Goal: Task Accomplishment & Management: Manage account settings

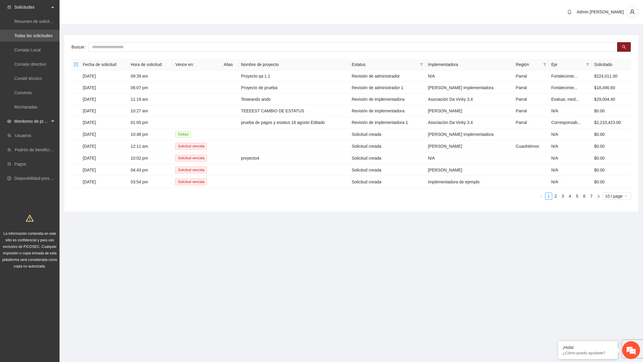
click at [42, 119] on span "Monitoreo de proyectos" at bounding box center [31, 121] width 35 height 12
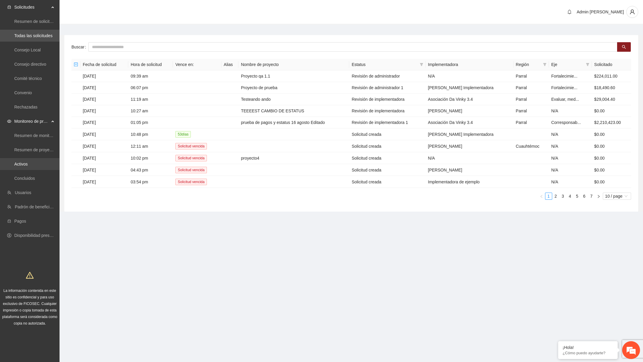
click at [28, 166] on link "Activos" at bounding box center [20, 164] width 13 height 5
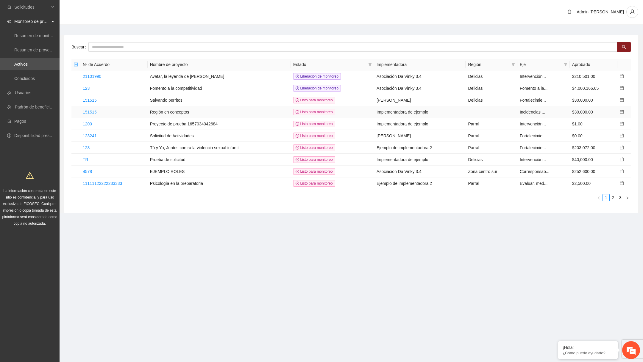
click at [95, 110] on link "151515" at bounding box center [90, 112] width 14 height 5
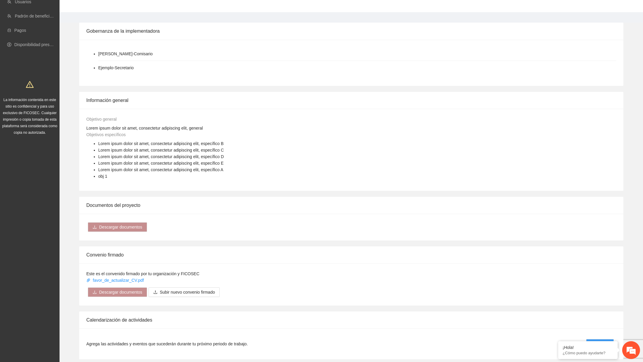
scroll to position [339, 0]
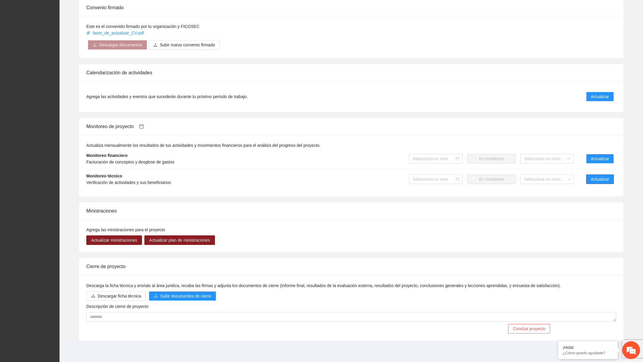
click at [599, 179] on span "Actualizar" at bounding box center [600, 179] width 18 height 7
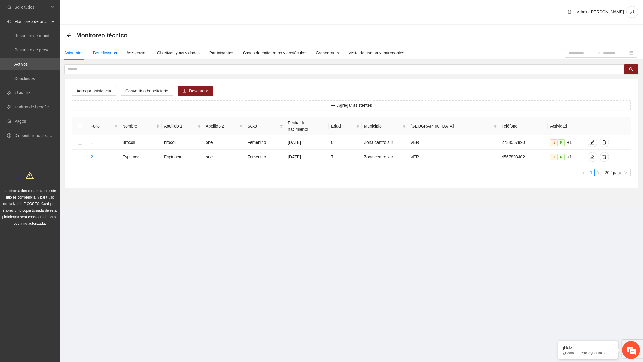
click at [108, 50] on div "Beneficiarios" at bounding box center [105, 53] width 24 height 7
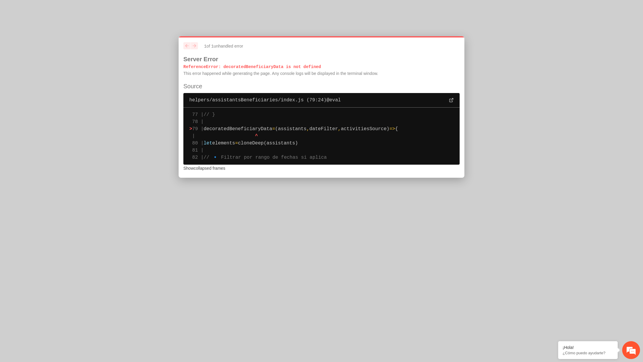
click at [265, 64] on p "ReferenceError : decoratedBeneficiaryData is not defined" at bounding box center [321, 67] width 276 height 6
click at [265, 65] on p "ReferenceError : decoratedBeneficiaryData is not defined" at bounding box center [321, 67] width 276 height 6
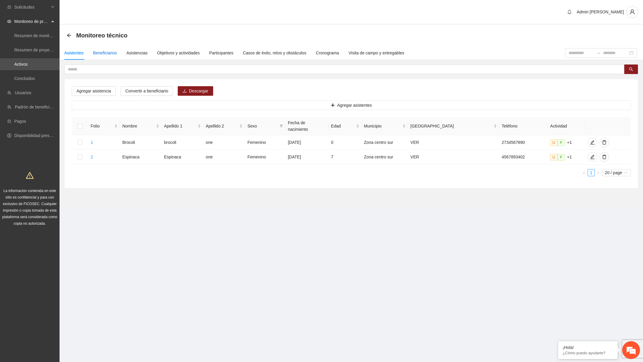
click at [109, 52] on div "Beneficiarios" at bounding box center [105, 53] width 24 height 7
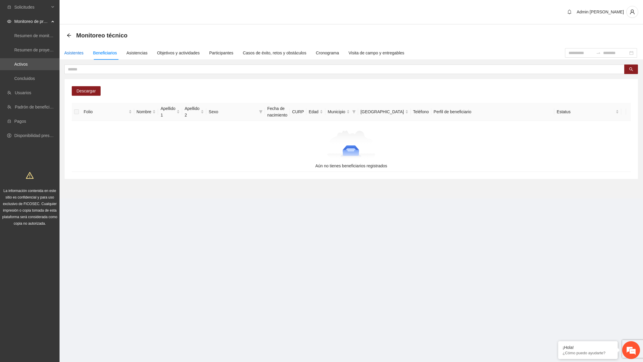
click at [79, 52] on div "Asistentes" at bounding box center [73, 53] width 19 height 7
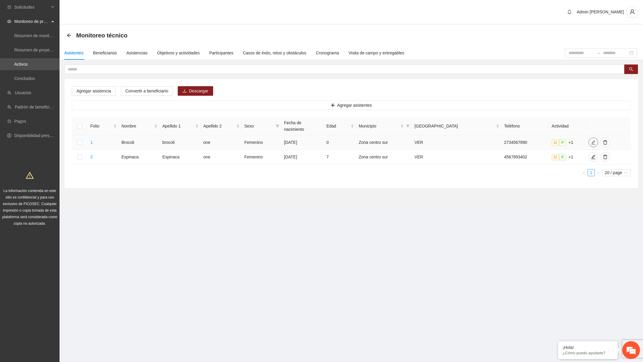
click at [591, 140] on icon "edit" at bounding box center [593, 142] width 5 height 5
type input "**********"
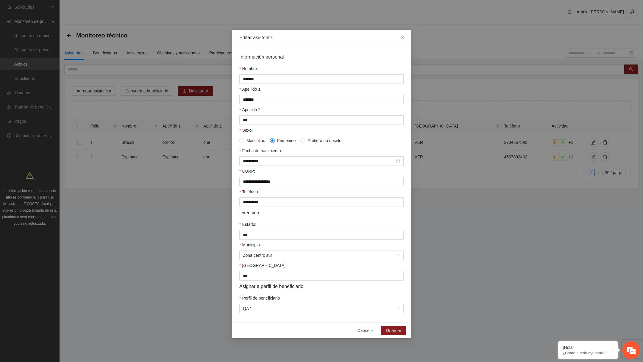
click at [374, 334] on button "Cancelar" at bounding box center [366, 331] width 26 height 10
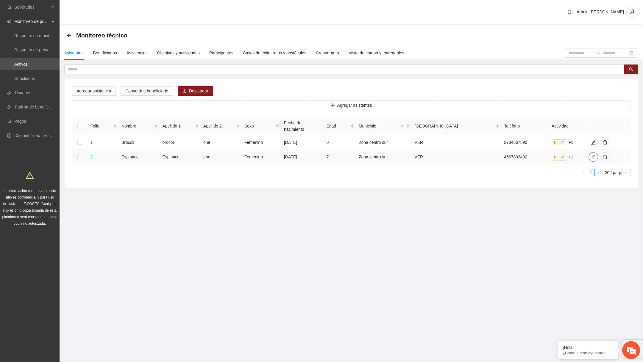
click at [591, 155] on icon "edit" at bounding box center [593, 157] width 5 height 5
type input "**********"
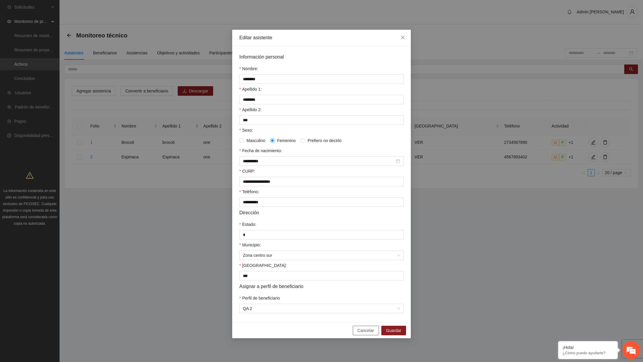
click at [365, 333] on span "Cancelar" at bounding box center [365, 331] width 17 height 7
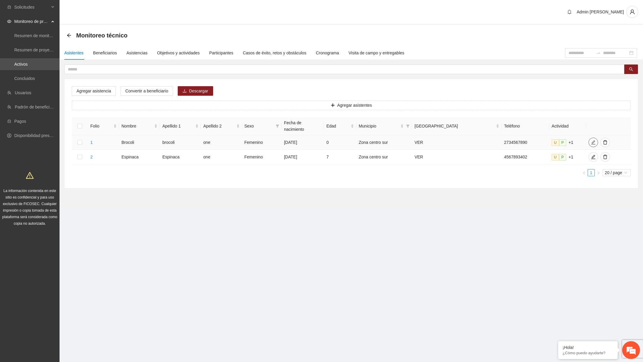
click at [591, 140] on icon "edit" at bounding box center [593, 142] width 5 height 5
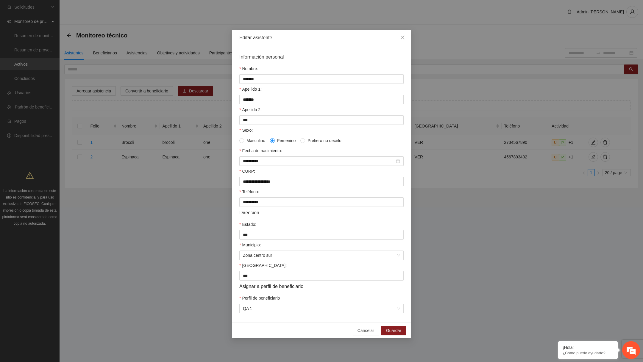
click at [355, 335] on button "Cancelar" at bounding box center [366, 331] width 26 height 10
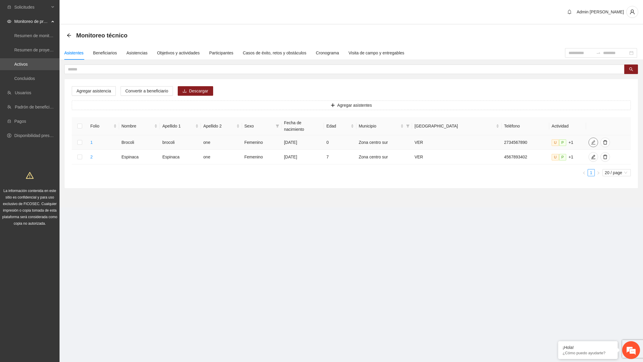
click at [592, 138] on button "button" at bounding box center [593, 143] width 10 height 10
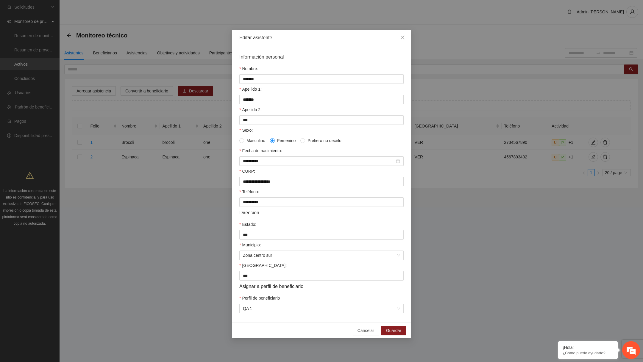
click at [366, 334] on span "Cancelar" at bounding box center [365, 331] width 17 height 7
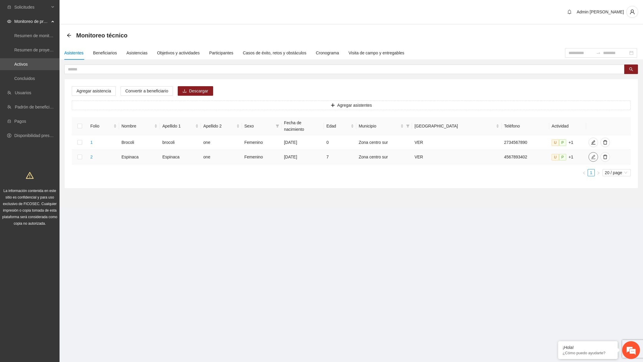
click at [591, 155] on icon "edit" at bounding box center [593, 157] width 5 height 5
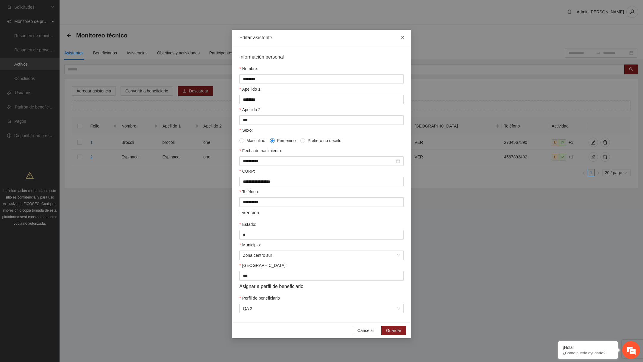
click at [403, 39] on icon "close" at bounding box center [402, 37] width 5 height 5
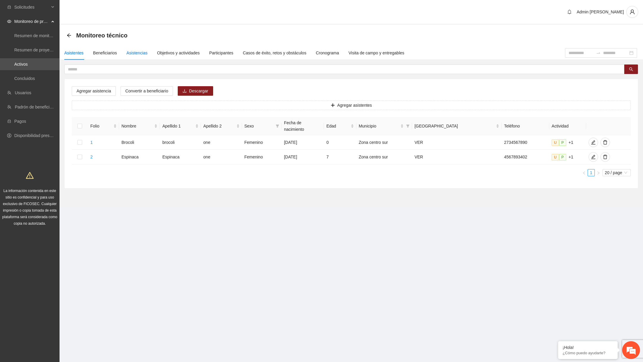
click at [132, 52] on div "Asistencias" at bounding box center [136, 53] width 21 height 7
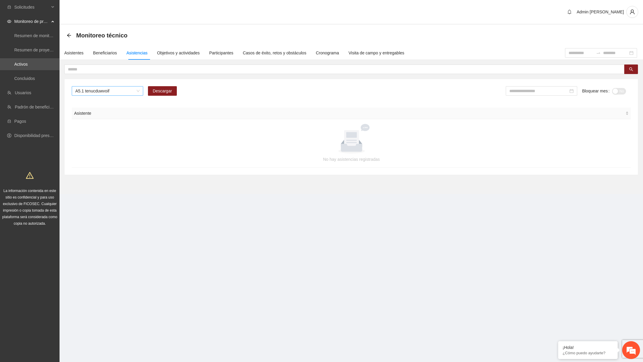
click at [137, 89] on span "A5.1 tenucduwvoif" at bounding box center [107, 91] width 64 height 9
click at [105, 127] on div "A3.1 ACTV 3.1" at bounding box center [106, 131] width 71 height 10
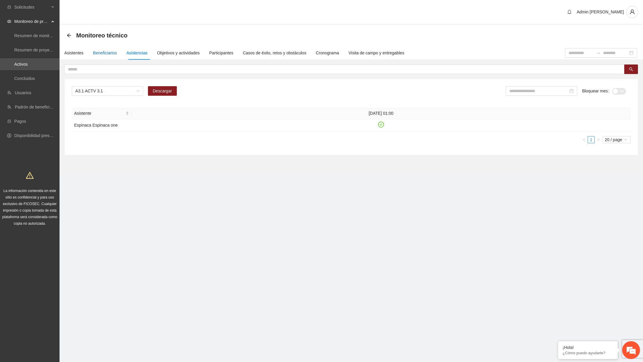
click at [96, 50] on div "Beneficiarios" at bounding box center [105, 53] width 24 height 7
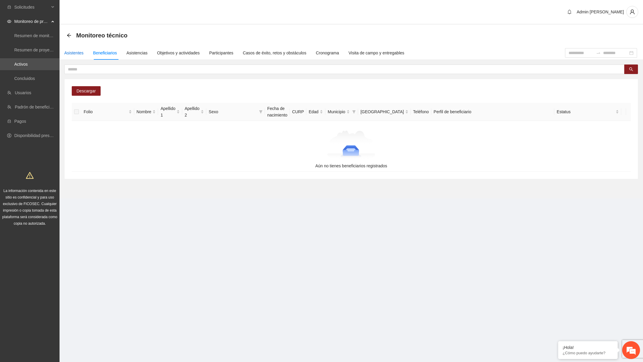
click at [76, 52] on div "Asistentes" at bounding box center [73, 53] width 19 height 7
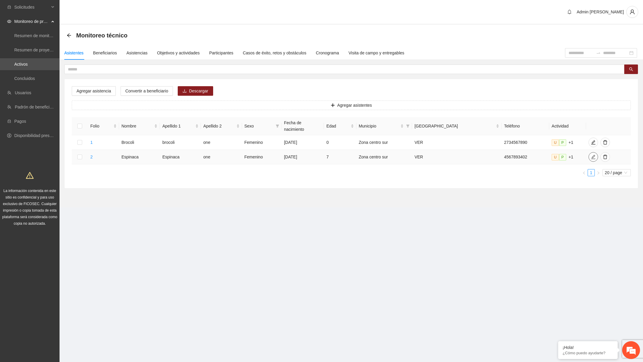
click at [593, 155] on icon "edit" at bounding box center [593, 157] width 5 height 5
type input "**********"
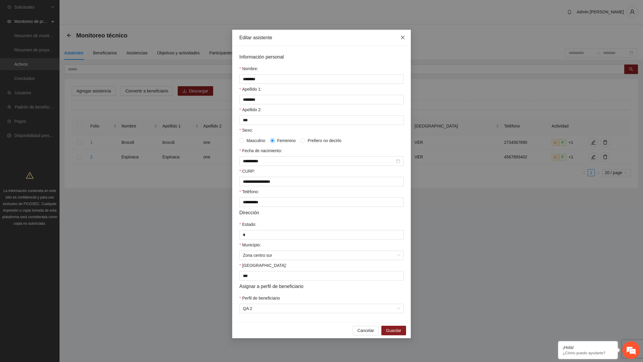
click at [404, 36] on icon "close" at bounding box center [403, 38] width 4 height 4
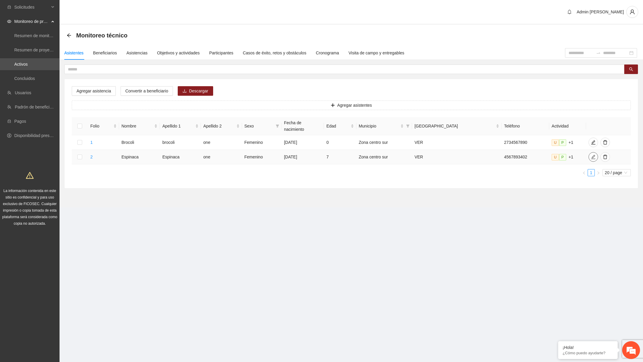
click at [589, 155] on span "edit" at bounding box center [593, 157] width 9 height 5
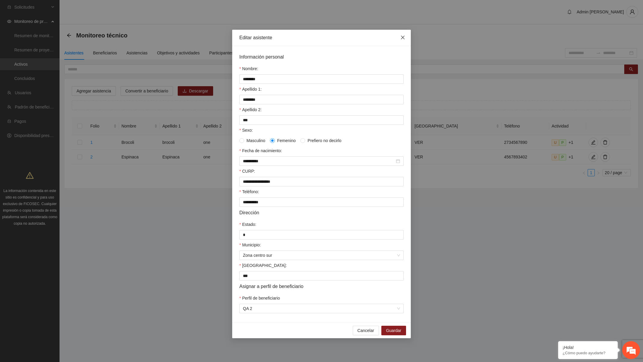
click at [404, 35] on span "Close" at bounding box center [403, 38] width 16 height 16
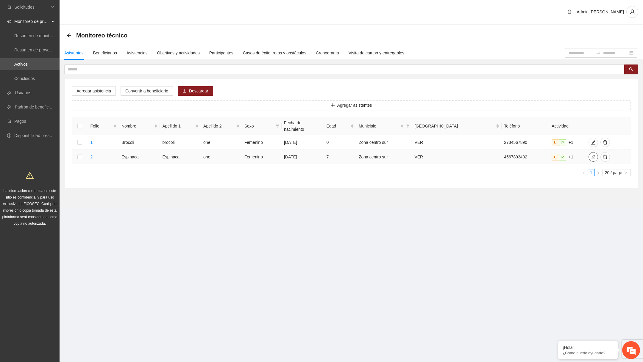
click at [592, 155] on icon "edit" at bounding box center [593, 157] width 5 height 5
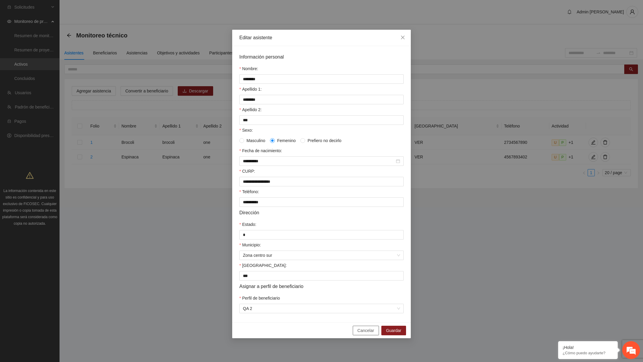
click at [366, 336] on button "Cancelar" at bounding box center [366, 331] width 26 height 10
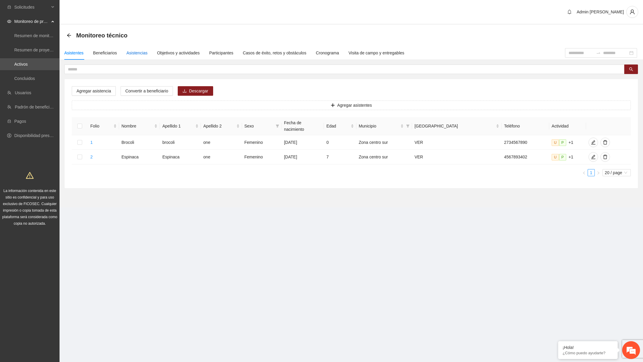
click at [141, 53] on div "Asistencias" at bounding box center [136, 53] width 21 height 7
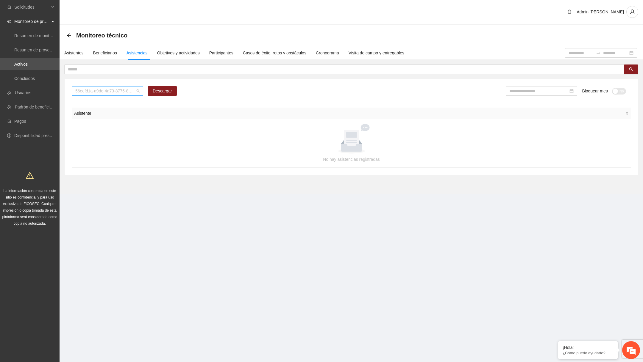
click at [129, 92] on span "56eefd1a-a9de-4a73-8775-83b2c951deea" at bounding box center [107, 91] width 64 height 9
click at [112, 133] on div "A3.1 ACTV 3.1" at bounding box center [107, 131] width 64 height 7
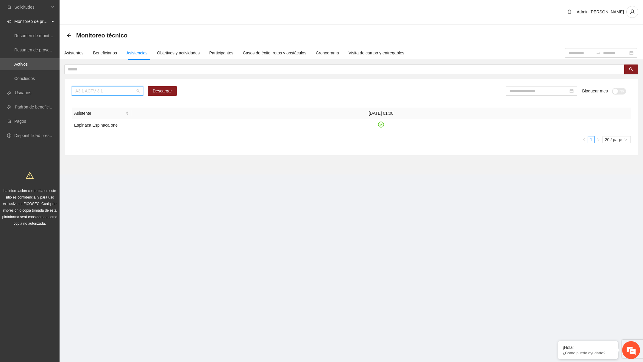
click at [123, 94] on span "A3.1 ACTV 3.1" at bounding box center [107, 91] width 64 height 9
click at [108, 137] on div "A3.2 ACTV 3.2" at bounding box center [107, 140] width 64 height 7
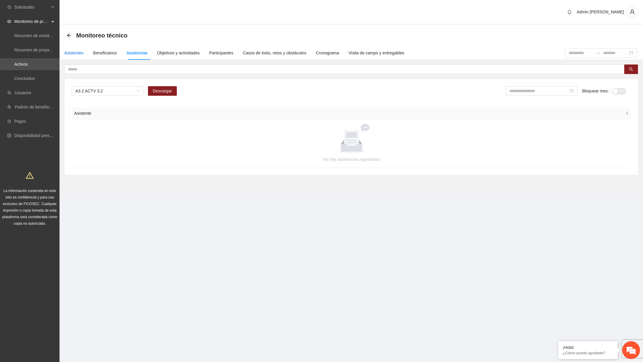
click at [80, 51] on div "Asistentes" at bounding box center [73, 53] width 19 height 7
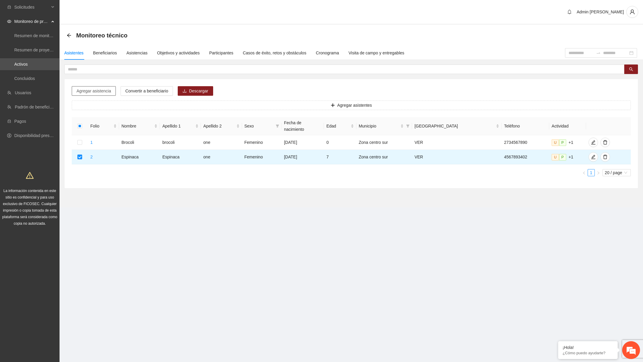
click at [101, 93] on span "Agregar asistencia" at bounding box center [93, 91] width 35 height 7
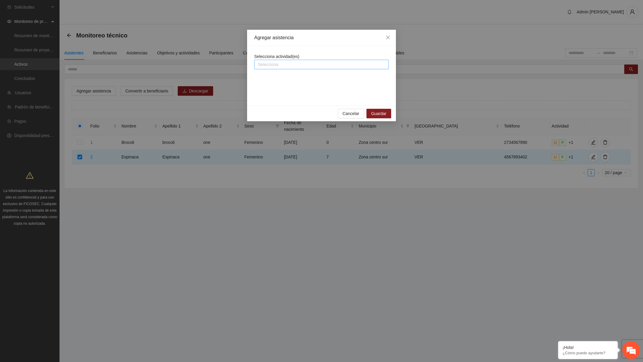
click at [271, 62] on div at bounding box center [322, 64] width 132 height 7
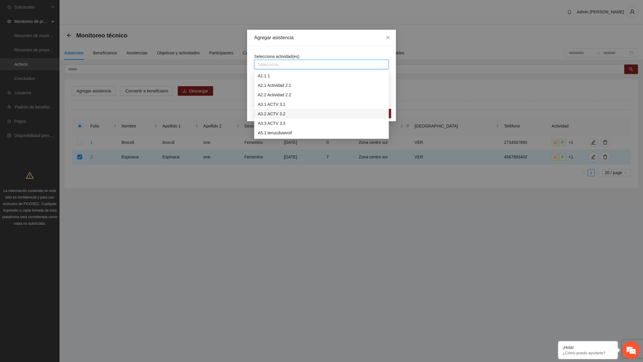
click at [278, 115] on div "A3.2 ACTV 3.2" at bounding box center [321, 114] width 127 height 7
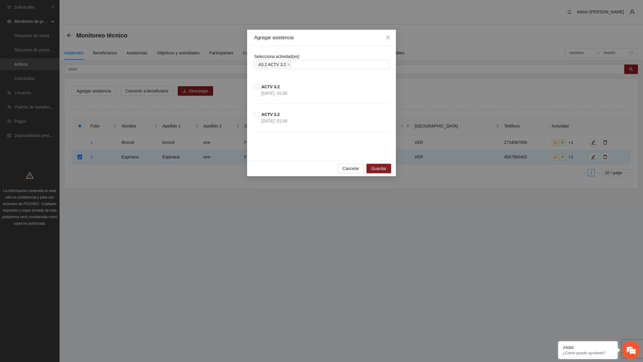
click at [315, 50] on div "Selecciona actividad(es) A3.2 ACTV 3.2 ACTV 3.2 08/10/2025 01:00 ACTV 3.2 01/08…" at bounding box center [321, 103] width 149 height 115
click at [259, 113] on span "ACTV 3.2 01/08/2025 01:00" at bounding box center [274, 117] width 31 height 13
click at [389, 170] on button "Guardar" at bounding box center [378, 169] width 25 height 10
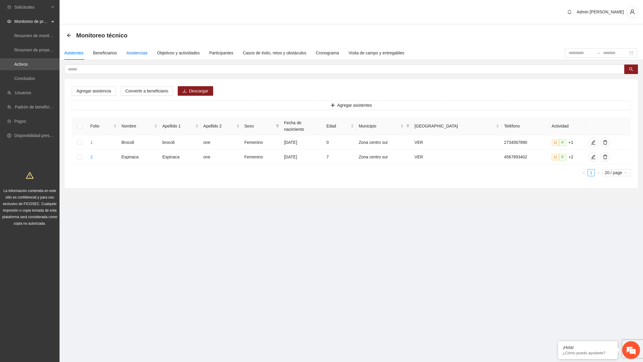
click at [143, 56] on div "Asistencias" at bounding box center [136, 53] width 21 height 7
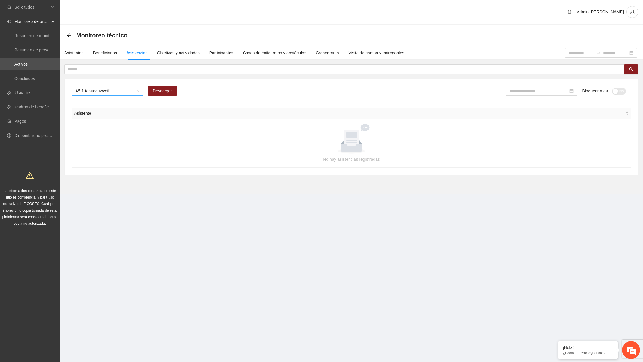
click at [122, 89] on span "A5.1 tenucduwvoif" at bounding box center [107, 91] width 64 height 9
click at [103, 139] on div "A3.2 ACTV 3.2" at bounding box center [107, 140] width 64 height 7
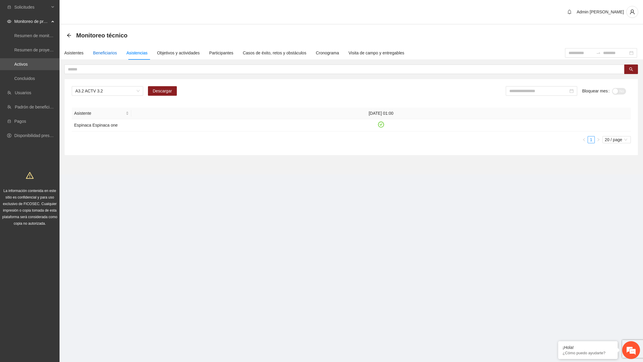
click at [113, 51] on div "Beneficiarios" at bounding box center [105, 53] width 24 height 7
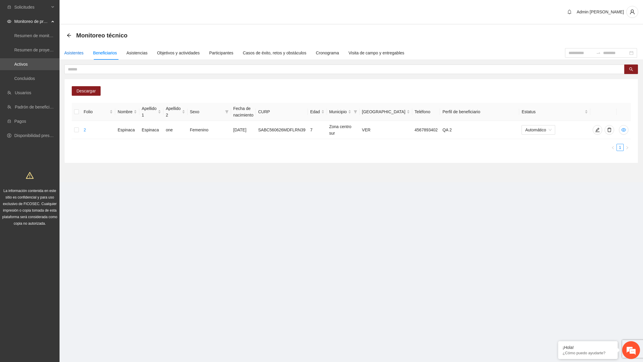
click at [74, 52] on div "Asistentes" at bounding box center [73, 53] width 19 height 7
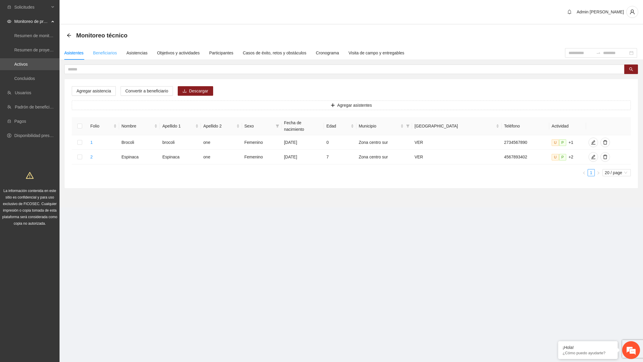
click at [102, 58] on div "Beneficiarios" at bounding box center [105, 53] width 24 height 14
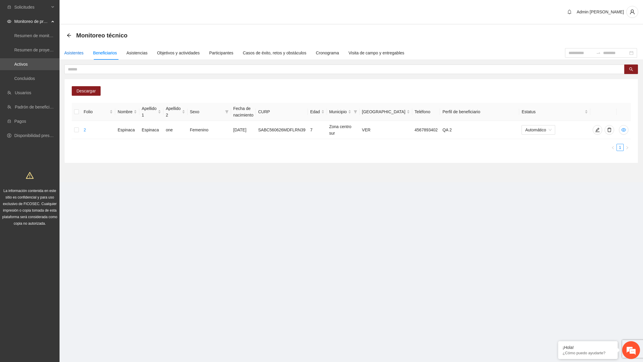
click at [75, 53] on div "Asistentes" at bounding box center [73, 53] width 19 height 7
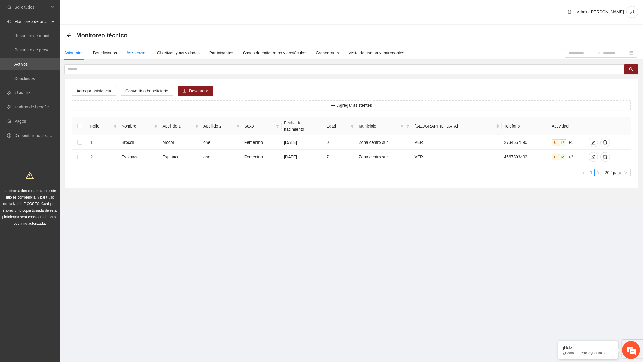
click at [132, 54] on div "Asistencias" at bounding box center [136, 53] width 21 height 7
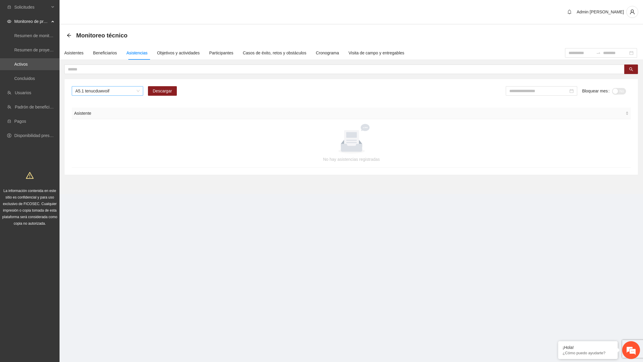
click at [124, 88] on span "A5.1 tenucduwvoif" at bounding box center [107, 91] width 64 height 9
click at [115, 113] on div "A2.1 Actividad 2.1" at bounding box center [107, 112] width 64 height 7
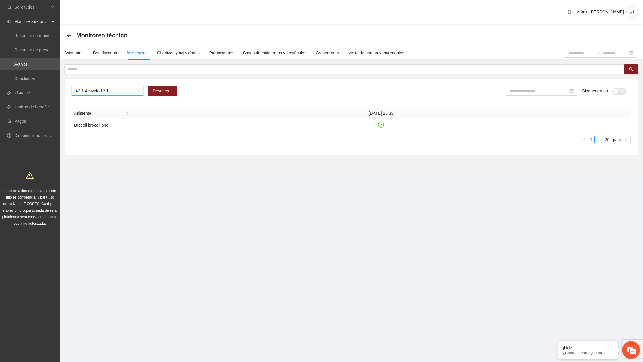
click at [126, 89] on span "A2.1 Actividad 2.1" at bounding box center [107, 91] width 64 height 9
click at [106, 124] on div "A2.2 Actividad 2.2" at bounding box center [107, 121] width 64 height 7
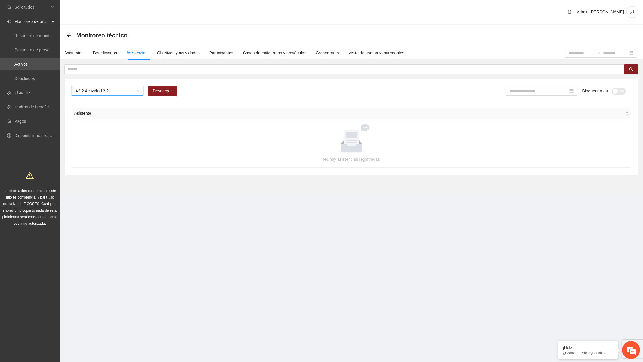
click at [123, 91] on span "A2.2 Actividad 2.2" at bounding box center [107, 91] width 64 height 9
click at [80, 53] on div "Asistentes" at bounding box center [73, 53] width 19 height 7
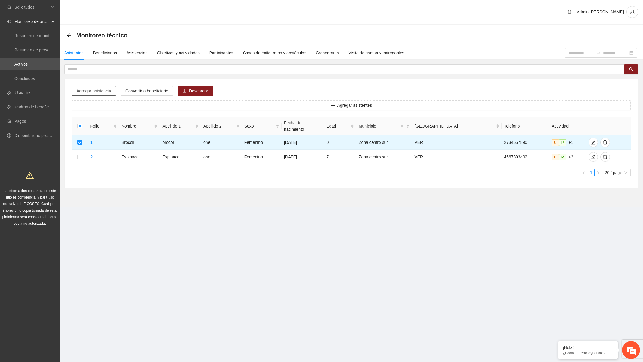
click at [102, 91] on span "Agregar asistencia" at bounding box center [93, 91] width 35 height 7
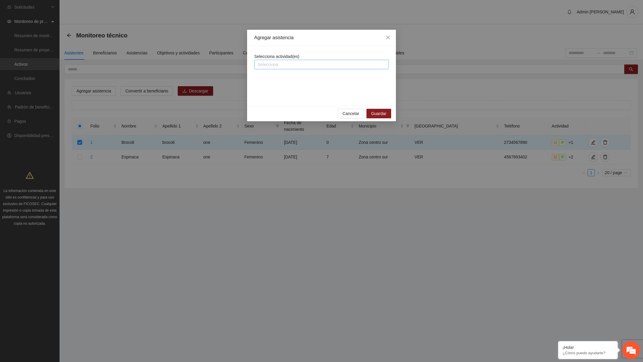
click at [286, 62] on div at bounding box center [322, 64] width 132 height 7
click at [284, 66] on div at bounding box center [322, 64] width 132 height 7
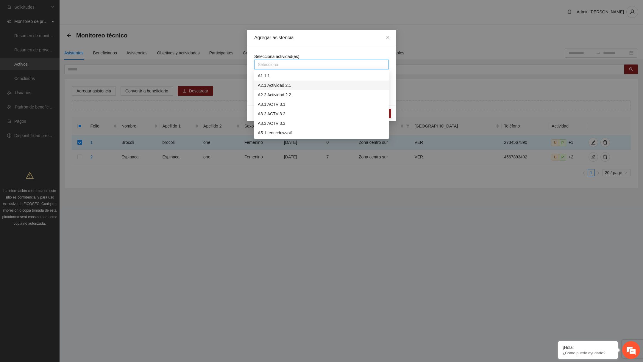
click at [290, 86] on div "A2.1 Actividad 2.1" at bounding box center [321, 85] width 127 height 7
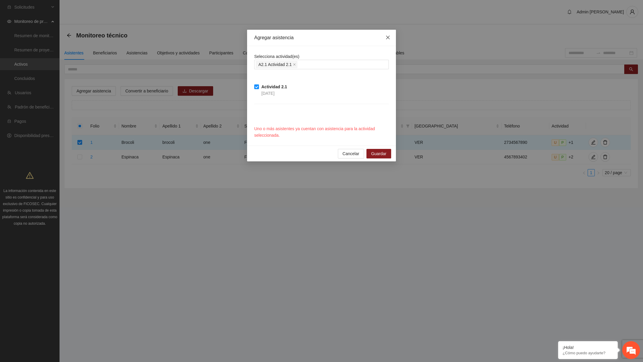
click at [385, 43] on span "Close" at bounding box center [388, 38] width 16 height 16
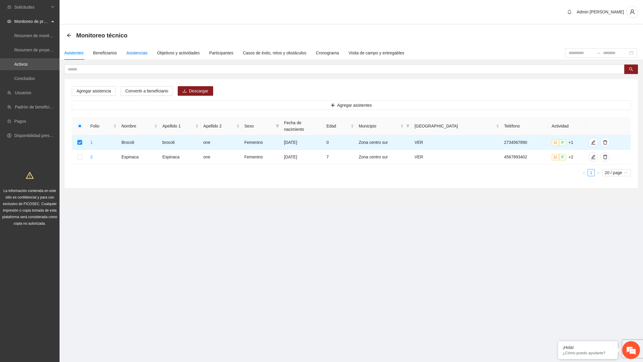
click at [132, 54] on div "Asistencias" at bounding box center [136, 53] width 21 height 7
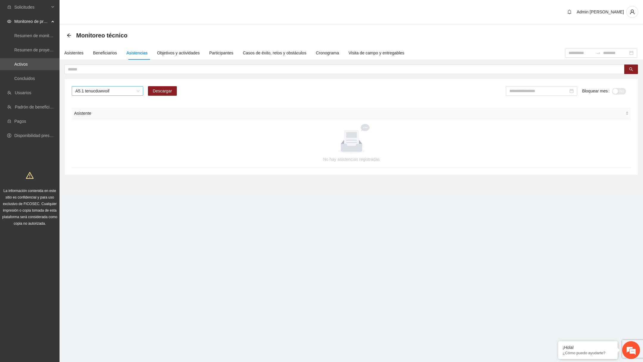
click at [116, 91] on span "A5.1 tenucduwvoif" at bounding box center [107, 91] width 64 height 9
click at [121, 113] on div "A2.1 Actividad 2.1" at bounding box center [107, 112] width 64 height 7
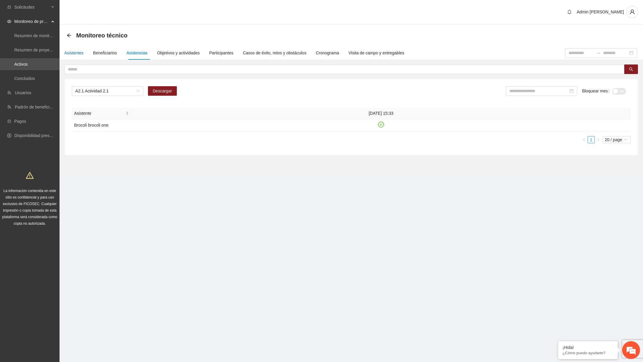
click at [76, 55] on div "Asistentes" at bounding box center [73, 53] width 19 height 7
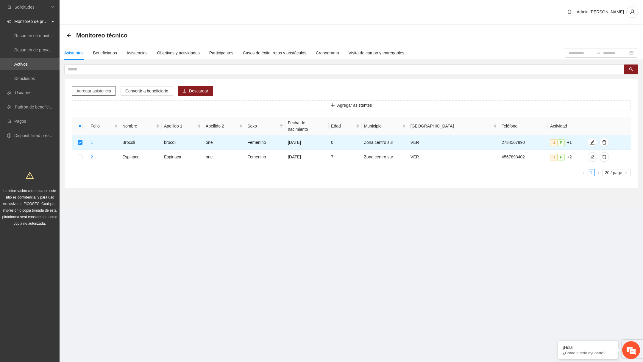
click at [103, 92] on span "Agregar asistencia" at bounding box center [93, 91] width 35 height 7
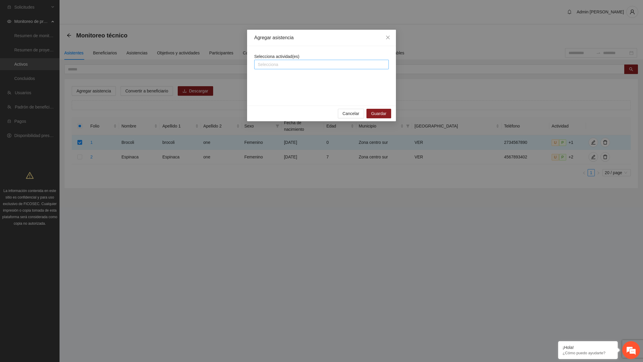
click at [287, 64] on div at bounding box center [322, 64] width 132 height 7
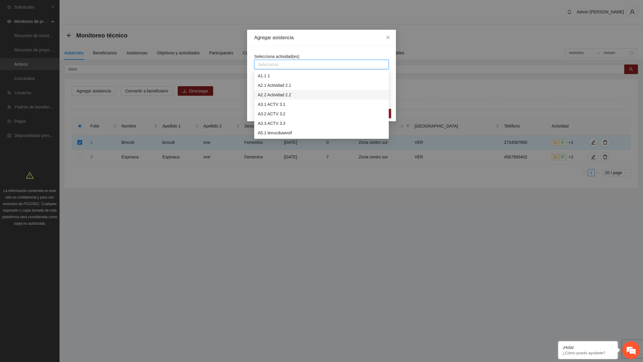
click at [301, 95] on div "A2.2 Actividad 2.2" at bounding box center [321, 95] width 127 height 7
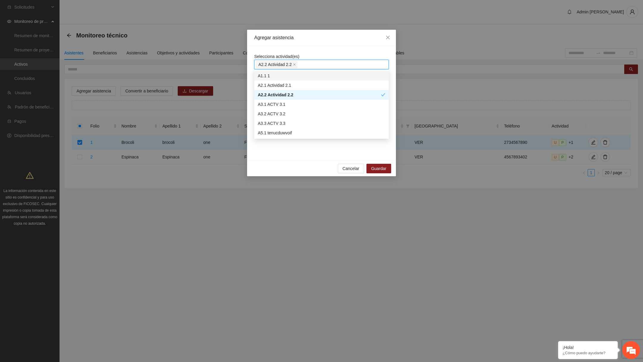
click at [328, 54] on div "Selecciona actividad(es) A2.2 Actividad 2.2" at bounding box center [321, 61] width 134 height 16
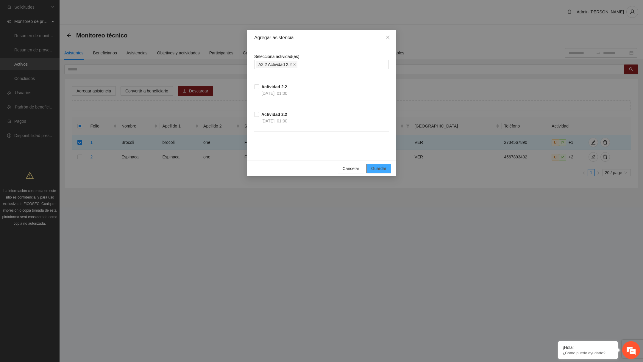
drag, startPoint x: 375, startPoint y: 169, endPoint x: 287, endPoint y: 145, distance: 90.9
click at [295, 148] on div "Agregar asistencia Selecciona actividad(es) A2.2 Actividad 2.2 Actividad 2.2 06…" at bounding box center [321, 103] width 149 height 147
click at [259, 87] on span "Actividad 2.2 06/10/2025 01:00" at bounding box center [274, 90] width 31 height 13
click at [378, 165] on span "Guardar" at bounding box center [378, 168] width 15 height 7
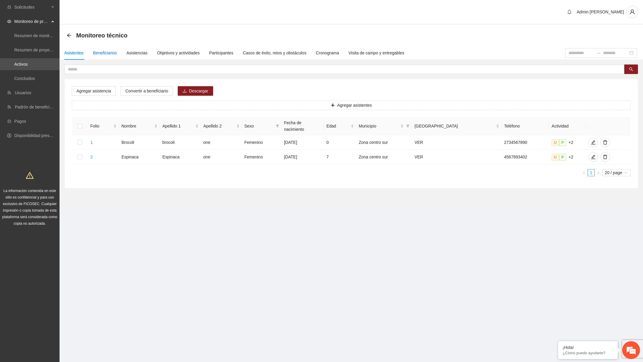
click at [113, 52] on div "Beneficiarios" at bounding box center [105, 53] width 24 height 7
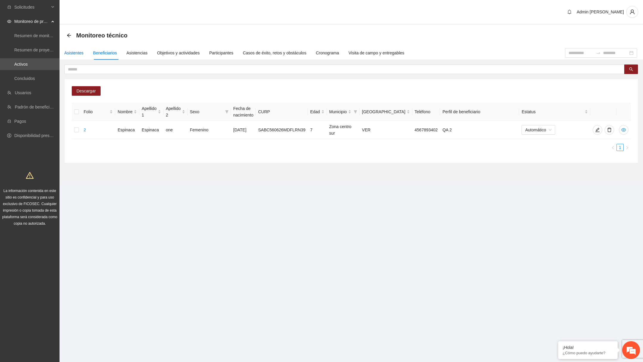
click at [84, 52] on div "Asistentes" at bounding box center [73, 53] width 19 height 7
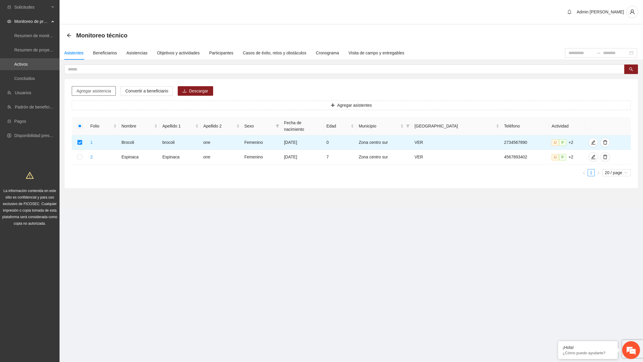
click at [101, 93] on span "Agregar asistencia" at bounding box center [93, 91] width 35 height 7
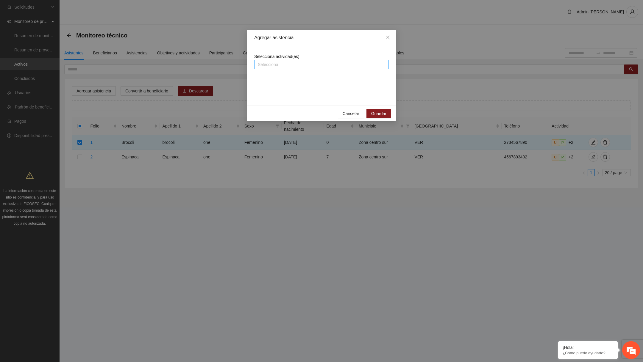
click at [274, 68] on div "Selecciona" at bounding box center [321, 65] width 134 height 10
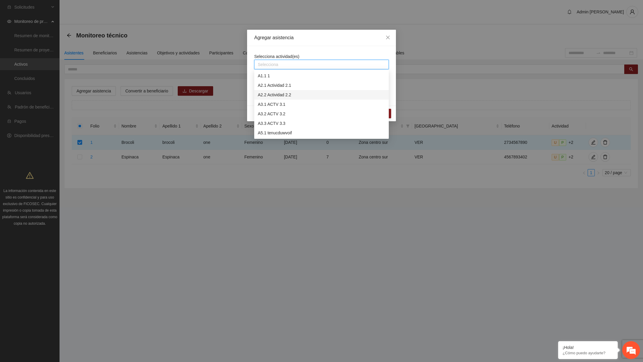
click at [281, 95] on div "A2.2 Actividad 2.2" at bounding box center [321, 95] width 127 height 7
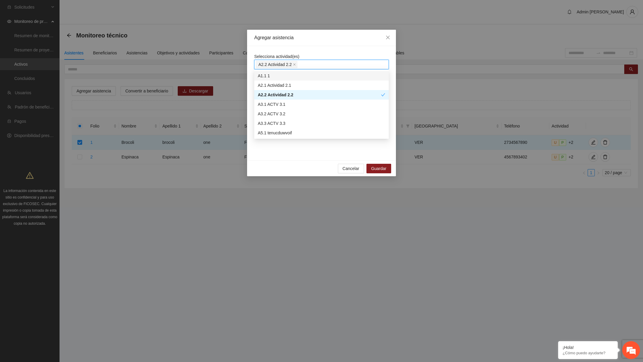
click at [324, 46] on div "Selecciona actividad(es) A2.2 Actividad 2.2 Actividad 2.2 06/10/2025 01:00 Acti…" at bounding box center [321, 103] width 149 height 115
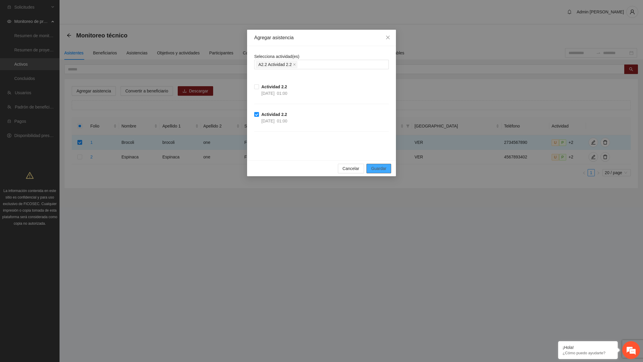
click at [374, 168] on span "Guardar" at bounding box center [378, 168] width 15 height 7
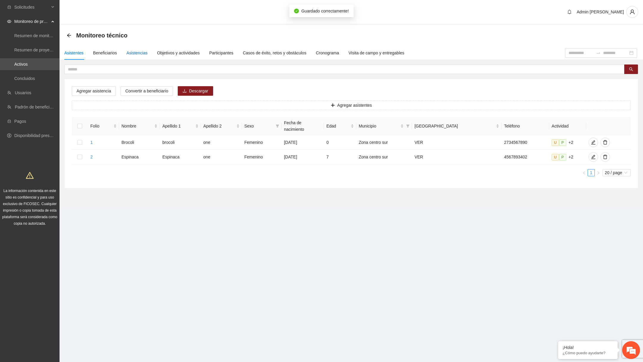
click at [140, 56] on div "Asistencias" at bounding box center [136, 53] width 21 height 7
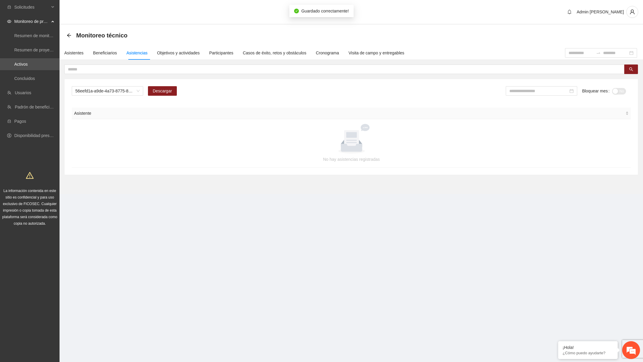
click at [129, 84] on div "56eefd1a-a9de-4a73-8775-83b2c951deea Descargar Bloquear mes No Asistente No hay…" at bounding box center [351, 127] width 573 height 96
click at [129, 85] on div "A5.1 tenucduwvoif Descargar Bloquear mes No Asistente No hay asistencias regist…" at bounding box center [351, 127] width 573 height 96
click at [127, 89] on span "A5.1 tenucduwvoif" at bounding box center [107, 91] width 64 height 9
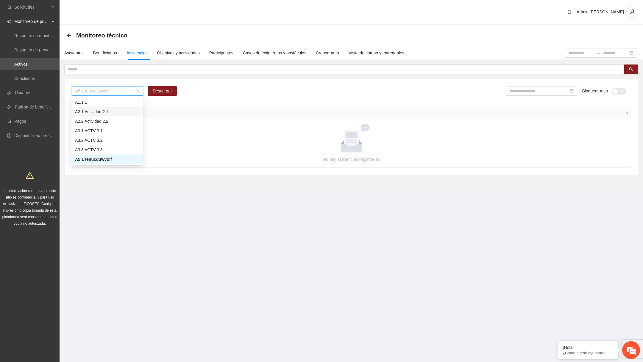
click at [115, 117] on div "A2.2 Actividad 2.2" at bounding box center [106, 122] width 71 height 10
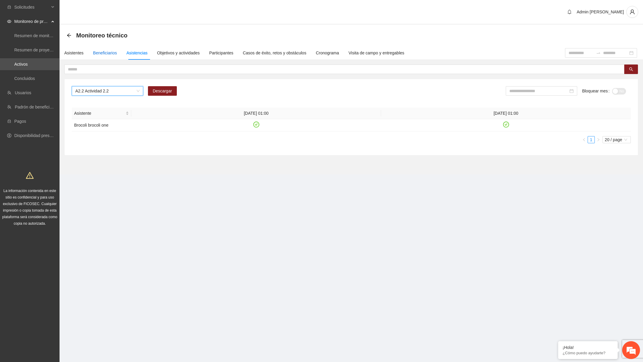
click at [107, 54] on div "Beneficiarios" at bounding box center [105, 53] width 24 height 7
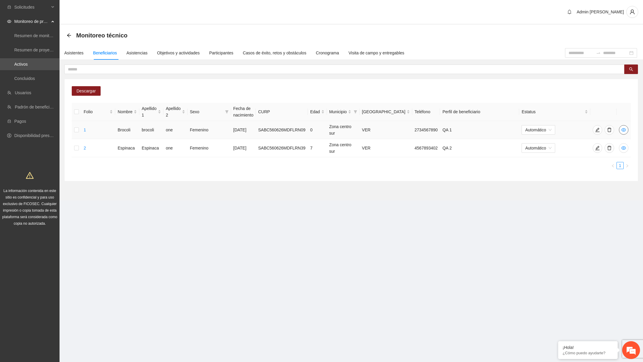
click at [624, 132] on icon "eye" at bounding box center [623, 130] width 5 height 5
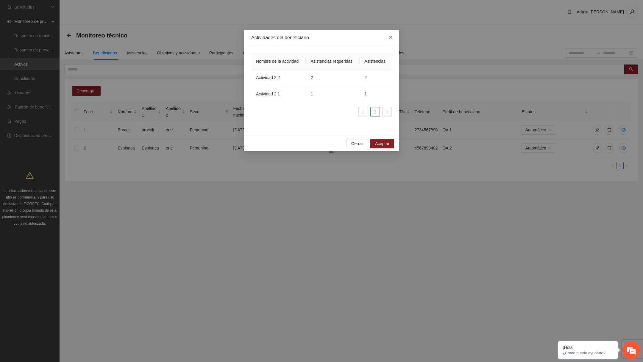
click at [392, 39] on icon "close" at bounding box center [390, 37] width 5 height 5
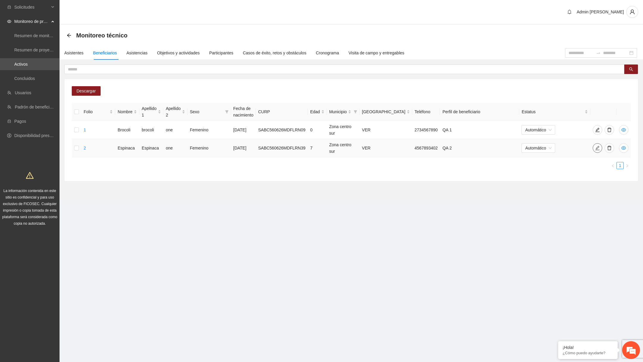
click at [600, 149] on span "edit" at bounding box center [597, 148] width 9 height 5
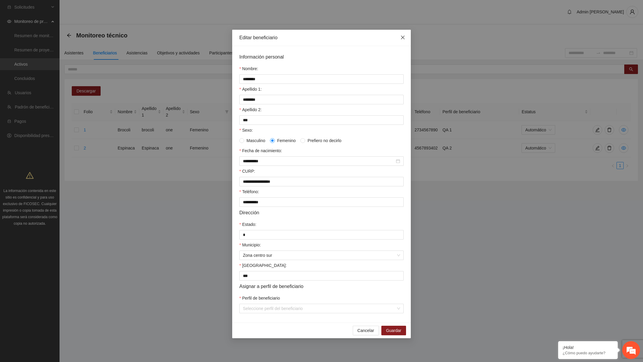
click at [404, 40] on icon "close" at bounding box center [402, 37] width 5 height 5
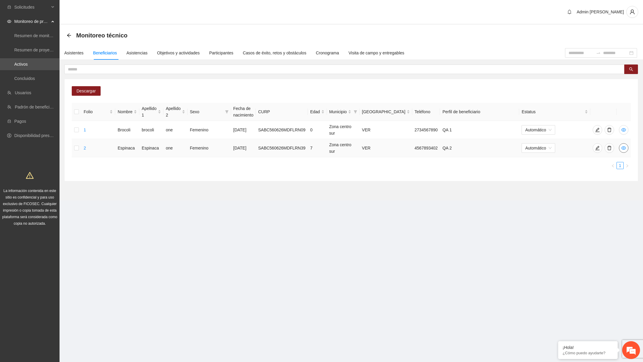
click at [625, 151] on button "button" at bounding box center [624, 148] width 10 height 10
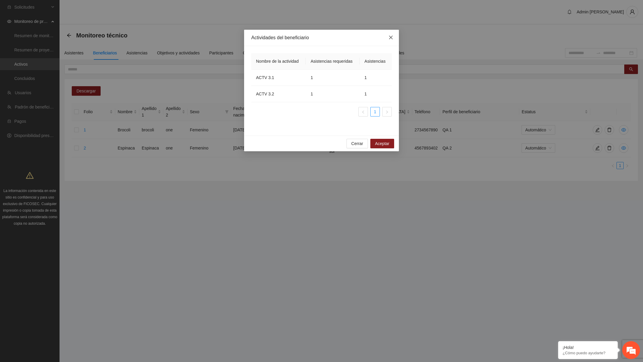
click at [390, 40] on icon "close" at bounding box center [390, 37] width 5 height 5
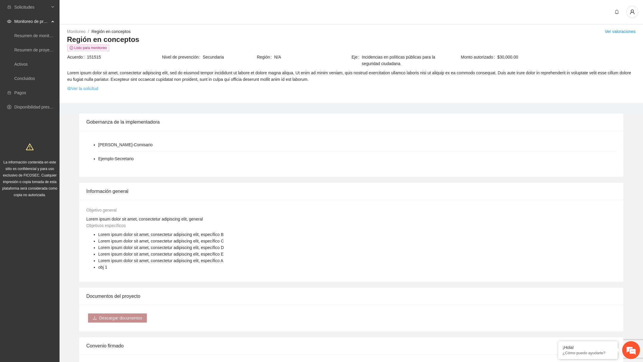
click at [86, 87] on link "Ver la solicitud" at bounding box center [82, 88] width 31 height 7
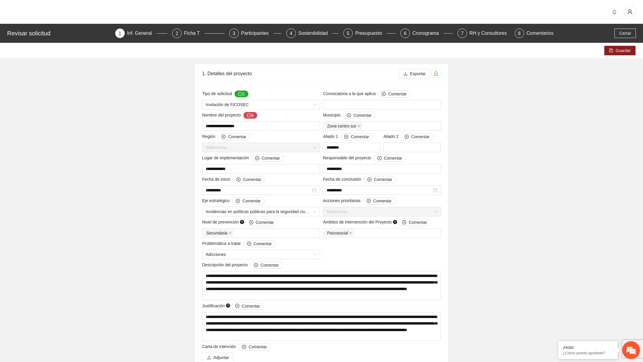
click at [240, 40] on div "Revisar solicitud 1 Inf. General 2 Ficha T 3 Participantes 4 Sostenibilidad 5 P…" at bounding box center [321, 33] width 643 height 19
click at [249, 35] on div "Participantes" at bounding box center [257, 34] width 32 height 10
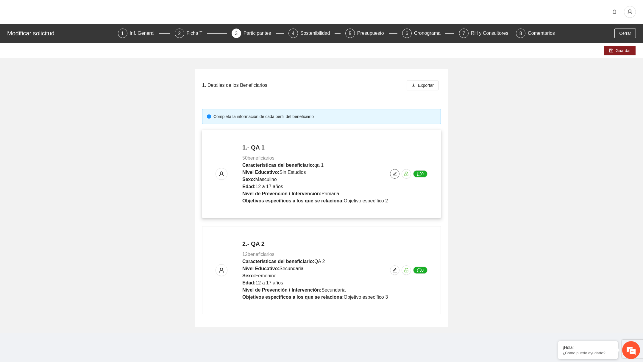
click at [397, 172] on icon "edit" at bounding box center [394, 174] width 5 height 5
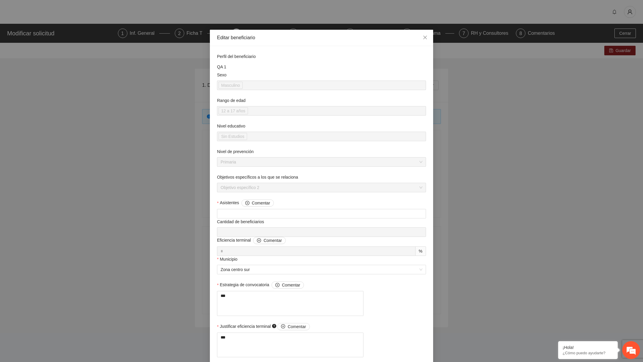
scroll to position [290, 0]
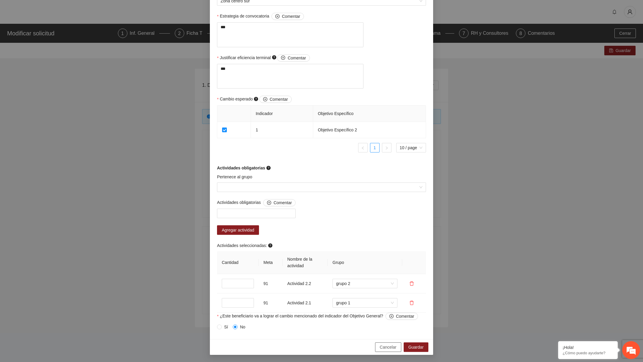
click at [384, 351] on span "Cancelar" at bounding box center [388, 347] width 17 height 7
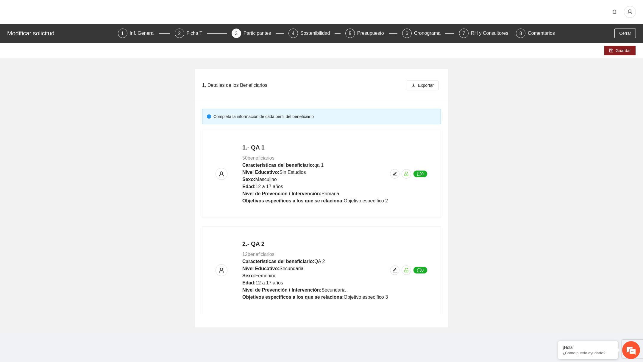
scroll to position [285, 0]
click at [395, 271] on icon "edit" at bounding box center [394, 270] width 5 height 5
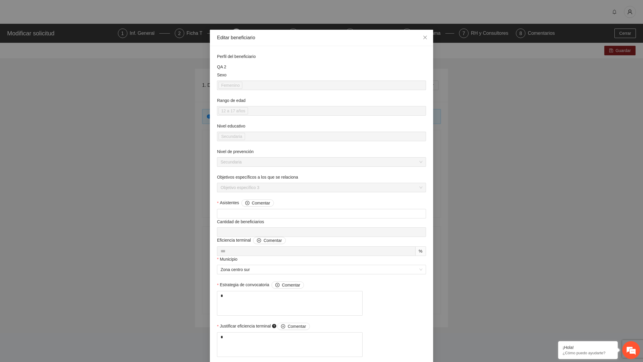
scroll to position [290, 0]
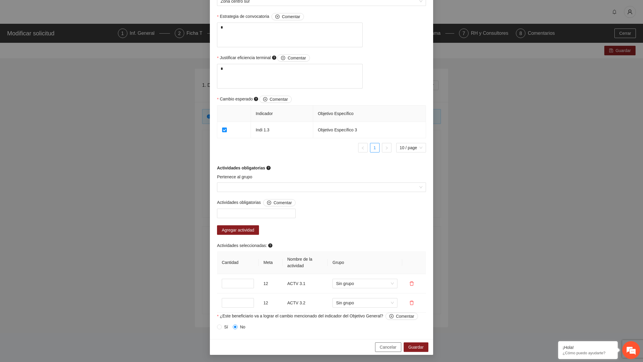
click at [380, 345] on span "Cancelar" at bounding box center [388, 347] width 17 height 7
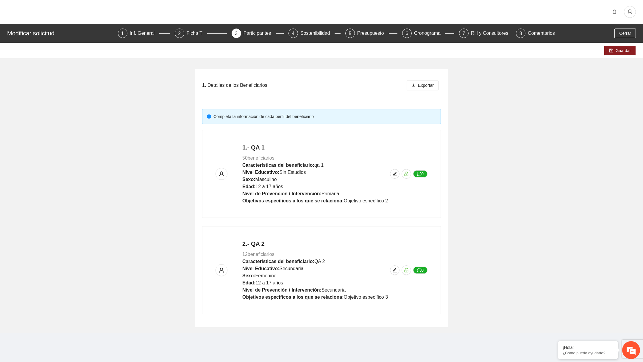
scroll to position [285, 0]
click at [397, 170] on button "button" at bounding box center [395, 174] width 10 height 10
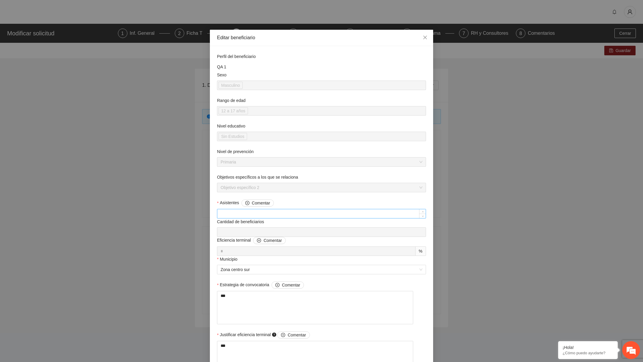
scroll to position [290, 0]
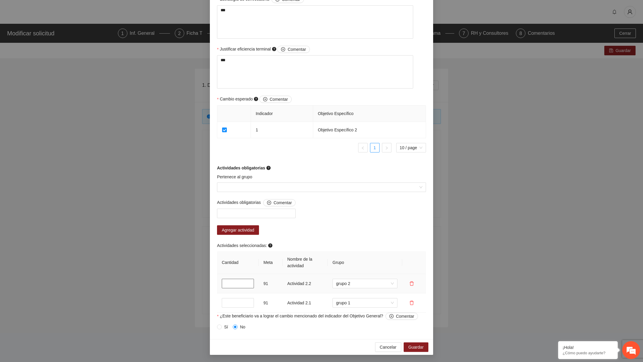
click at [231, 285] on input "*" at bounding box center [238, 284] width 32 height 10
type input "*"
click at [412, 347] on span "Guardar" at bounding box center [415, 347] width 15 height 7
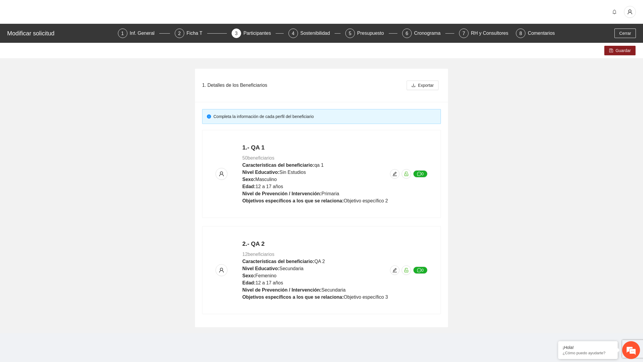
scroll to position [276, 0]
click at [612, 48] on button "Guardar" at bounding box center [619, 51] width 31 height 10
click at [395, 171] on button "button" at bounding box center [395, 174] width 10 height 10
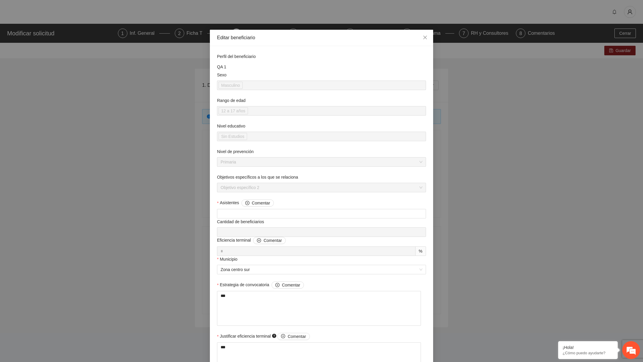
scroll to position [290, 0]
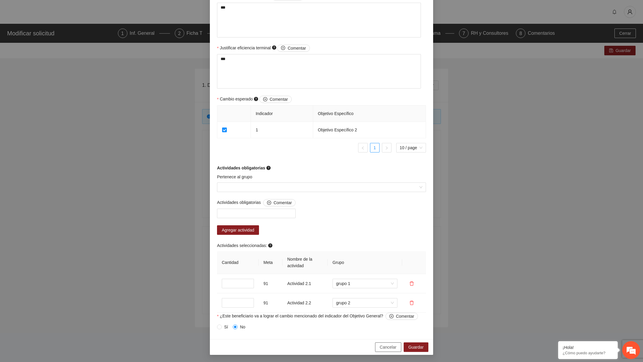
click at [382, 346] on span "Cancelar" at bounding box center [388, 347] width 17 height 7
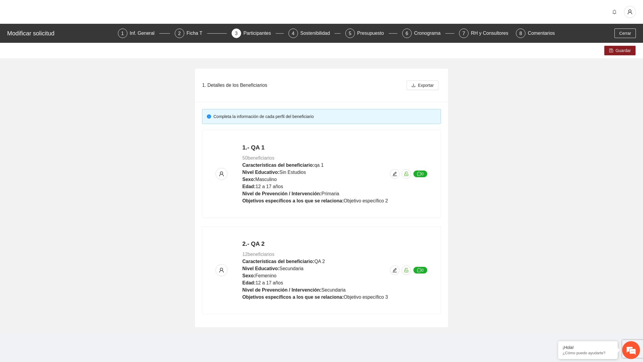
scroll to position [285, 0]
click at [148, 36] on div "Inf. General" at bounding box center [145, 34] width 30 height 10
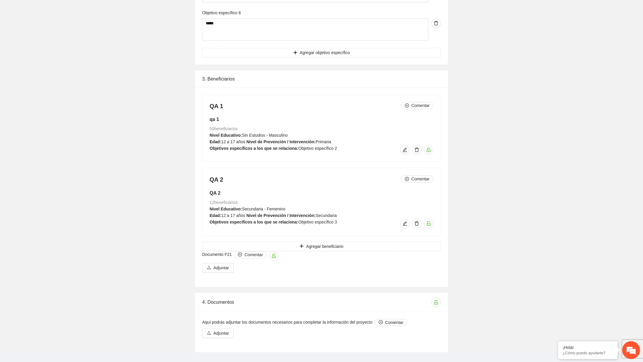
scroll to position [682, 0]
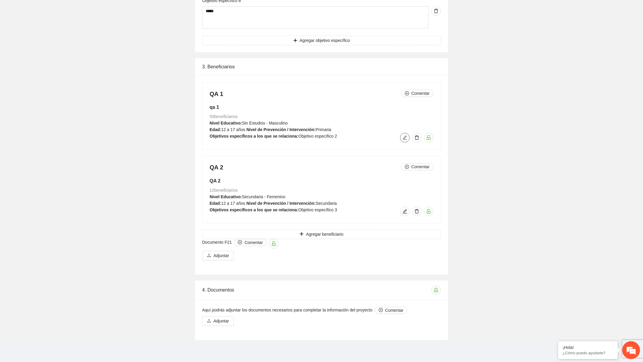
click at [403, 137] on icon "edit" at bounding box center [404, 137] width 5 height 5
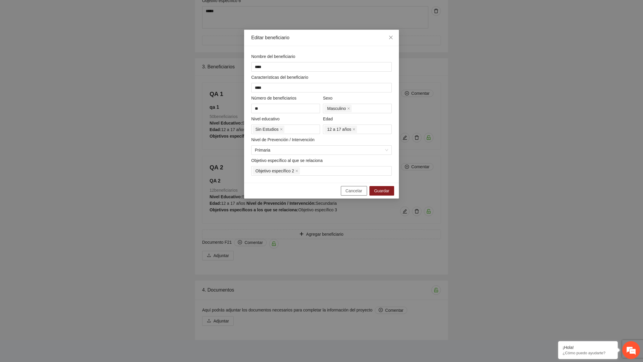
click at [355, 188] on span "Cancelar" at bounding box center [353, 191] width 17 height 7
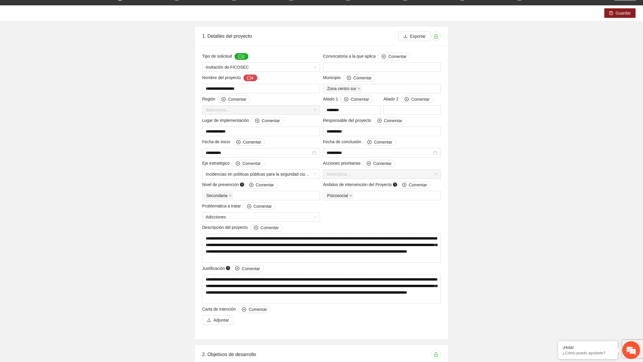
scroll to position [0, 0]
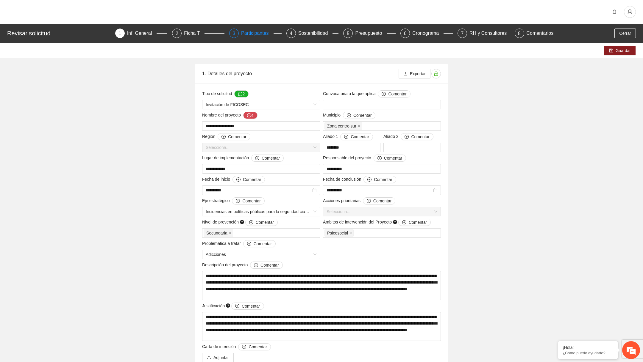
click at [237, 33] on div "3" at bounding box center [234, 34] width 10 height 10
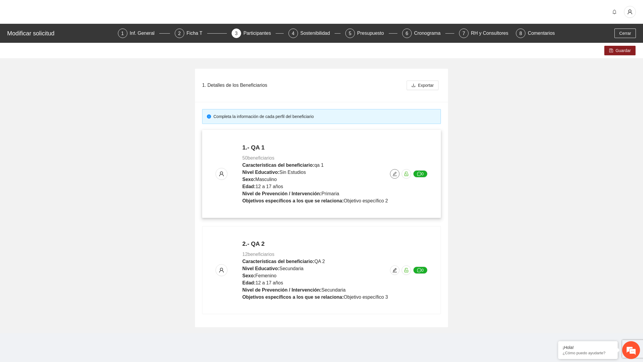
click at [393, 172] on icon "edit" at bounding box center [394, 174] width 5 height 5
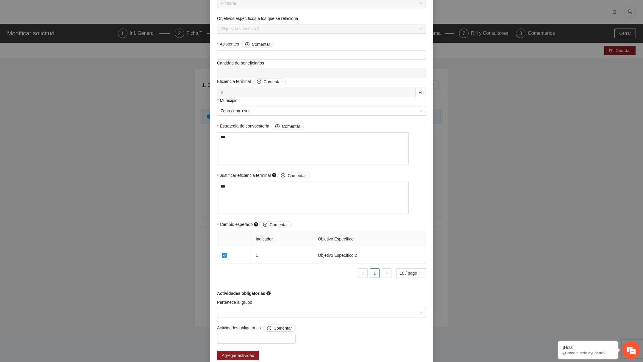
scroll to position [290, 0]
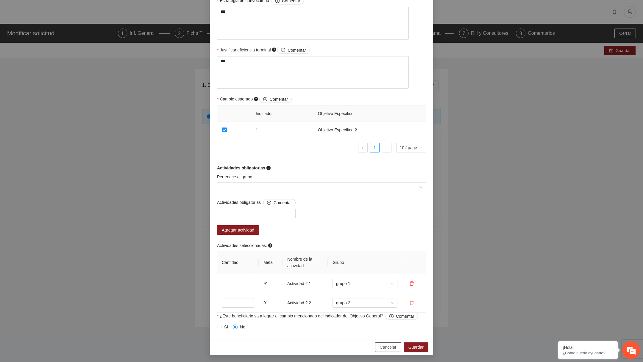
click at [383, 349] on span "Cancelar" at bounding box center [388, 347] width 17 height 7
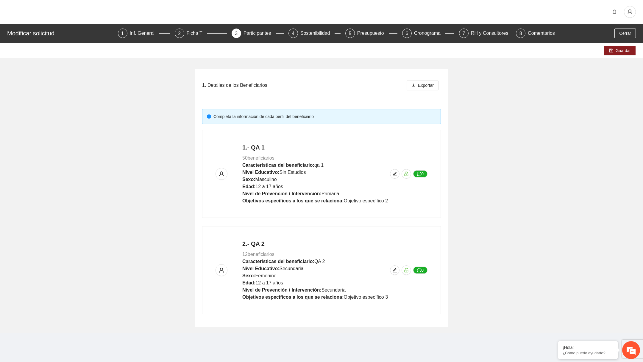
scroll to position [285, 0]
click at [146, 38] on div "Modificar solicitud 1 Inf. General 2 Ficha T 3 Participantes 4 Sostenibilidad 5…" at bounding box center [321, 33] width 643 height 19
click at [145, 35] on div "Inf. General" at bounding box center [145, 34] width 30 height 10
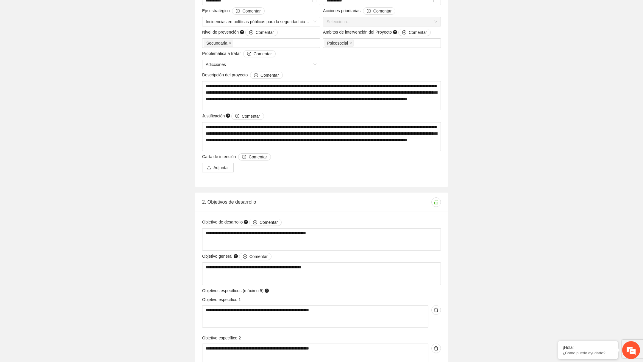
scroll to position [682, 0]
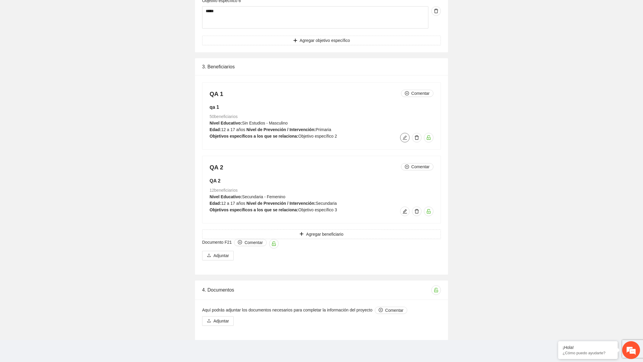
click at [404, 135] on icon "edit" at bounding box center [404, 137] width 5 height 5
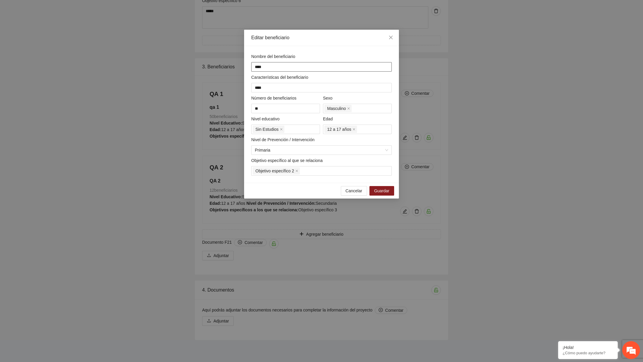
click at [287, 62] on input "****" at bounding box center [321, 67] width 140 height 10
click at [282, 67] on input "****" at bounding box center [321, 67] width 140 height 10
type input "**********"
click at [384, 188] on span "Guardar" at bounding box center [381, 191] width 15 height 7
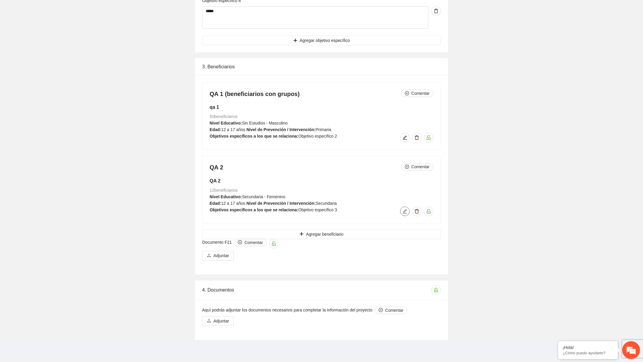
click at [405, 213] on icon "edit" at bounding box center [405, 211] width 4 height 4
type input "****"
type input "**"
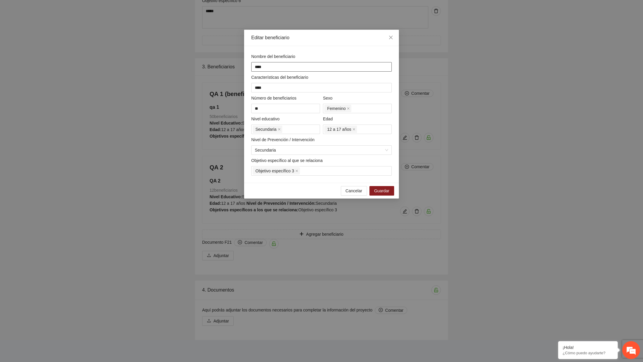
click at [301, 63] on input "****" at bounding box center [321, 67] width 140 height 10
click at [298, 69] on input "****" at bounding box center [321, 67] width 140 height 10
type input "**********"
click at [390, 190] on button "Guardar" at bounding box center [381, 191] width 25 height 10
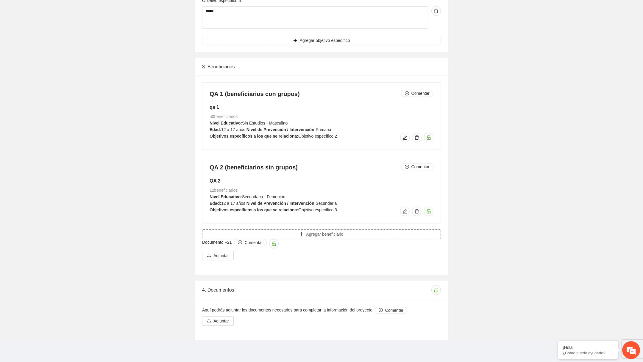
click at [347, 235] on button "Agregar beneficiario" at bounding box center [321, 235] width 239 height 10
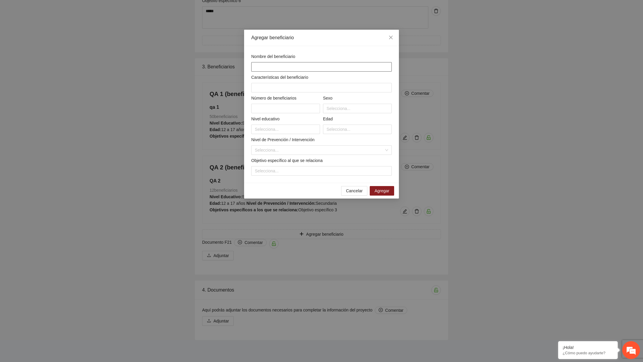
click at [276, 68] on input "text" at bounding box center [321, 67] width 140 height 10
type input "**********"
click at [273, 87] on input "text" at bounding box center [321, 88] width 140 height 10
type input "*****"
click at [282, 109] on input "text" at bounding box center [285, 109] width 69 height 10
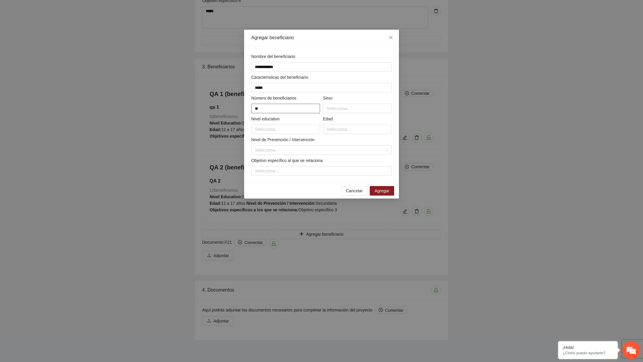
type input "**"
click at [351, 113] on div "**********" at bounding box center [321, 114] width 143 height 123
click at [353, 109] on div at bounding box center [357, 108] width 66 height 7
click at [344, 134] on div "Prefiero no decirlo" at bounding box center [357, 139] width 69 height 10
click at [342, 130] on div "Femenino" at bounding box center [357, 129] width 62 height 7
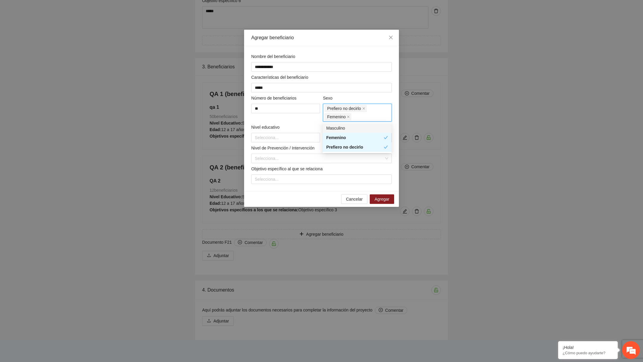
click at [342, 119] on span "Femenino" at bounding box center [336, 117] width 18 height 7
click at [342, 124] on div "Edad" at bounding box center [357, 128] width 69 height 9
click at [365, 108] on icon "close" at bounding box center [363, 108] width 2 height 2
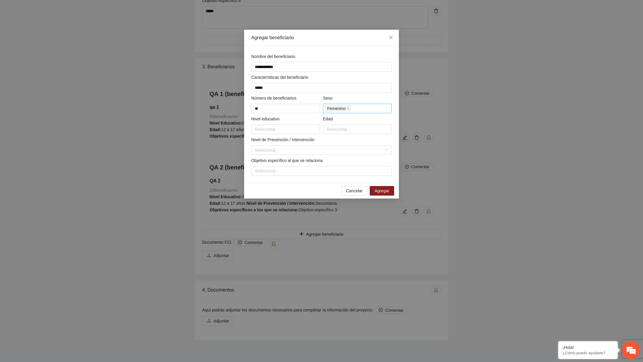
click at [364, 109] on div "Femenino" at bounding box center [357, 108] width 66 height 8
click at [281, 130] on div at bounding box center [286, 129] width 66 height 7
click at [281, 143] on div "Sin Estudios" at bounding box center [285, 140] width 62 height 7
click at [279, 157] on div "Secundaria" at bounding box center [285, 160] width 62 height 7
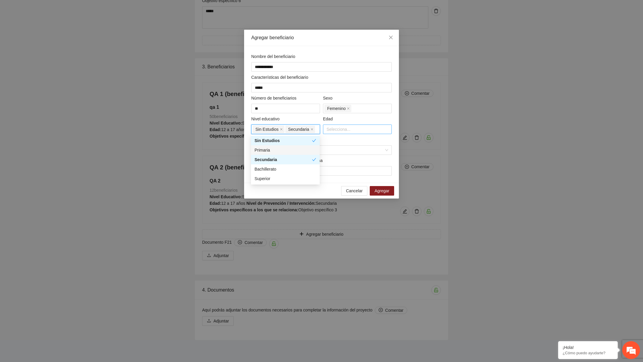
click at [350, 130] on div at bounding box center [357, 129] width 66 height 7
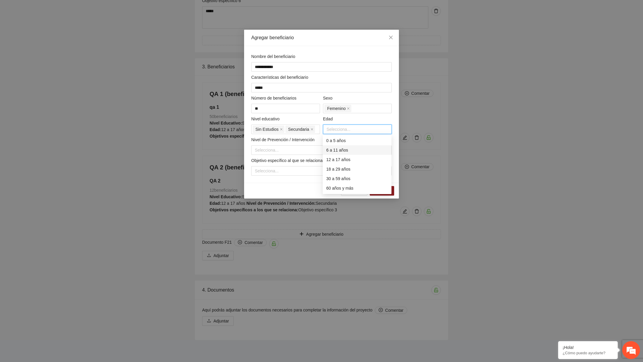
click at [335, 147] on div "6 a 11 años" at bounding box center [357, 150] width 62 height 7
click at [336, 161] on div "12 a 17 años" at bounding box center [357, 160] width 62 height 7
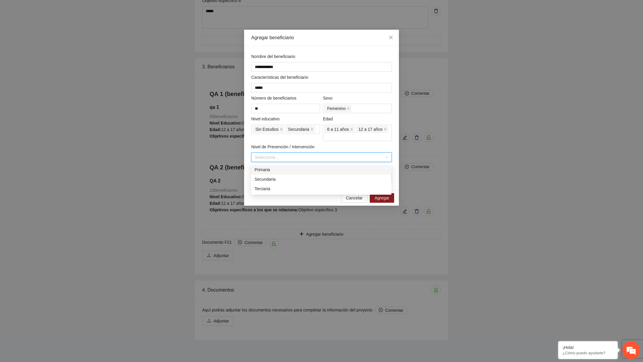
click at [283, 156] on input "search" at bounding box center [319, 157] width 129 height 9
click at [282, 178] on div "Secundaria" at bounding box center [320, 179] width 133 height 7
click at [297, 181] on div at bounding box center [321, 178] width 137 height 7
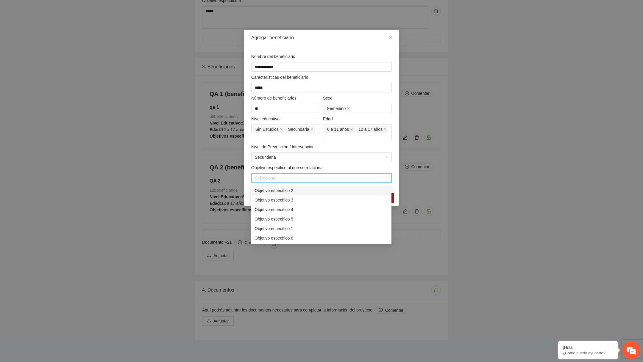
click at [304, 191] on div "Objetivo específico 2" at bounding box center [320, 190] width 133 height 7
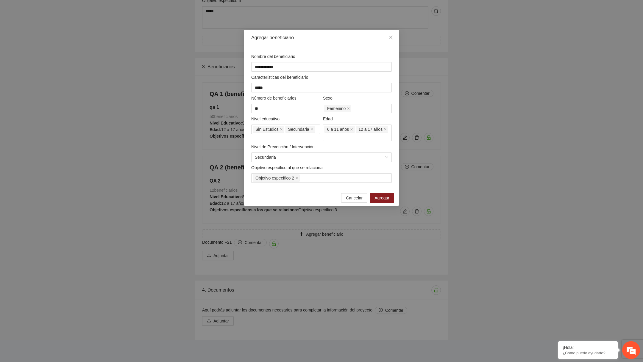
click at [349, 169] on div "Objetivo específico al que se relaciona" at bounding box center [321, 169] width 140 height 9
click at [384, 199] on span "Agregar" at bounding box center [381, 198] width 15 height 7
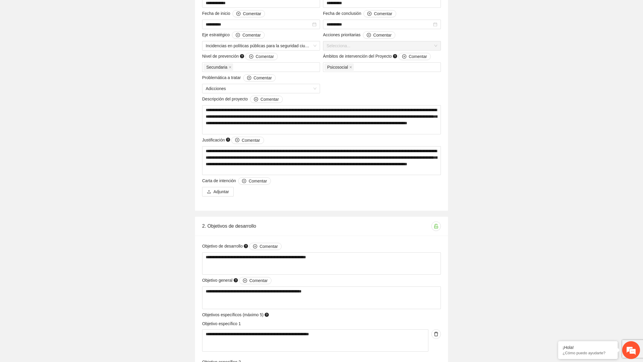
scroll to position [0, 0]
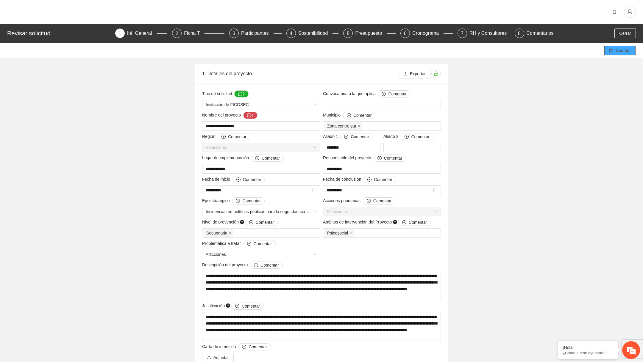
click at [627, 49] on span "Guardar" at bounding box center [622, 50] width 15 height 7
click at [255, 31] on div "Participantes" at bounding box center [257, 34] width 32 height 10
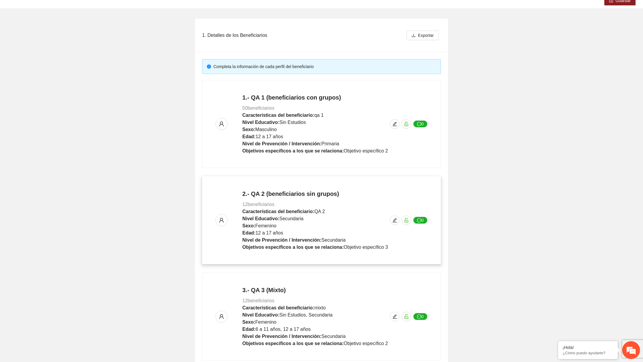
scroll to position [90, 0]
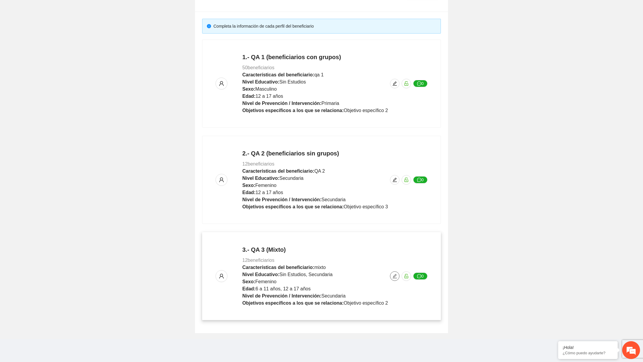
click at [398, 274] on span "edit" at bounding box center [394, 276] width 9 height 5
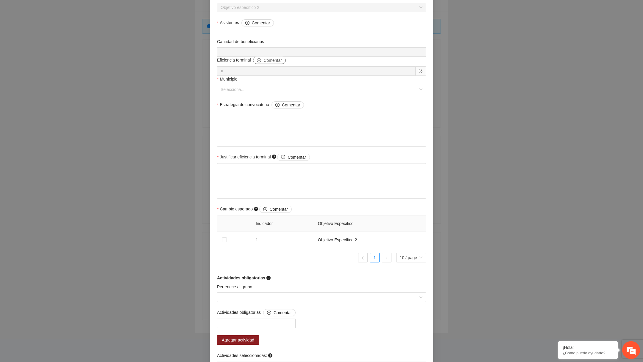
scroll to position [199, 0]
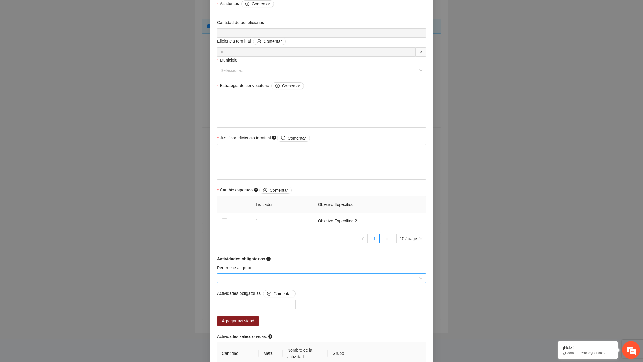
click at [259, 279] on input "Pertenece al grupo" at bounding box center [319, 278] width 198 height 9
click at [290, 249] on form "Perfil del beneficiario QA 3 (Mixto) Sexo Femenino Rango de edad 6 a 11 años 12…" at bounding box center [321, 144] width 209 height 581
click at [259, 276] on input "Pertenece al grupo" at bounding box center [319, 278] width 198 height 9
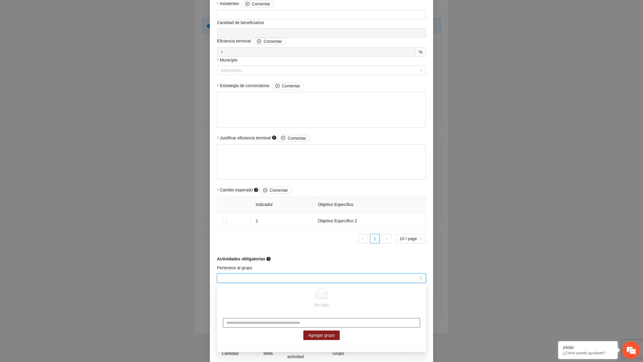
click at [274, 322] on input "text" at bounding box center [321, 323] width 197 height 10
type input "**********"
click at [319, 337] on span "Agregar grupo" at bounding box center [321, 335] width 27 height 7
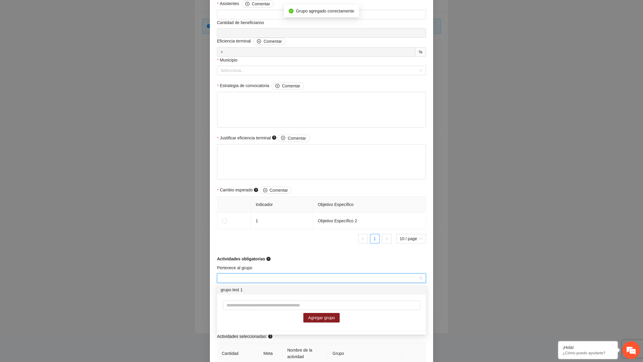
click at [306, 256] on div "Actividades obligatorias" at bounding box center [321, 259] width 209 height 7
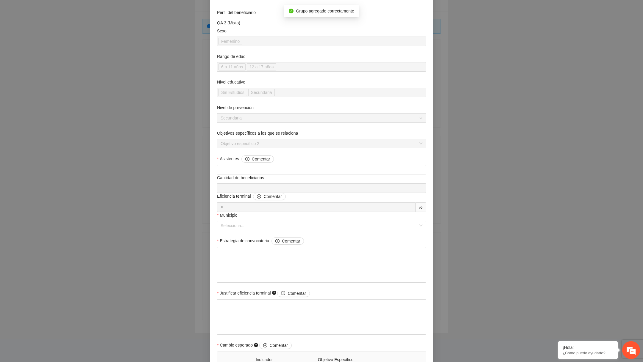
scroll to position [0, 0]
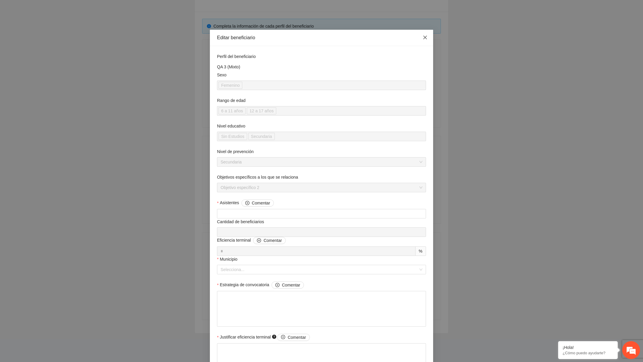
click at [429, 37] on span "Close" at bounding box center [425, 38] width 16 height 16
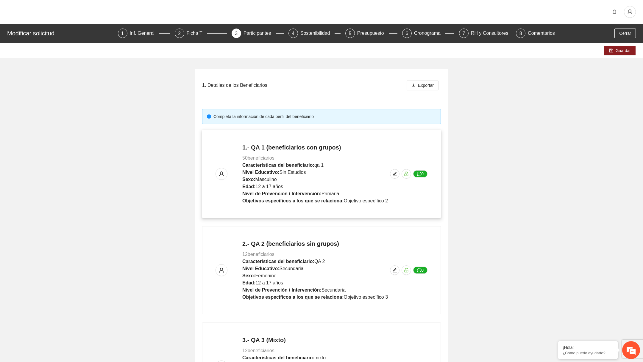
scroll to position [90, 0]
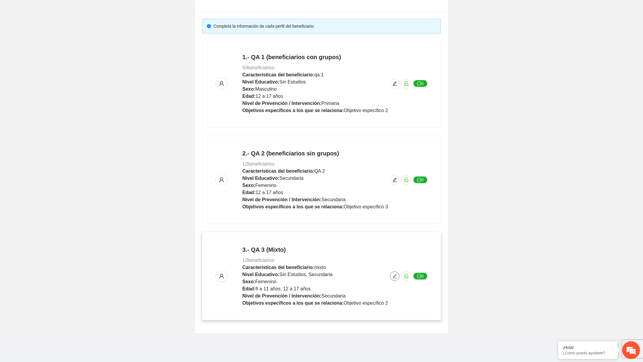
click at [394, 276] on icon "edit" at bounding box center [394, 276] width 4 height 4
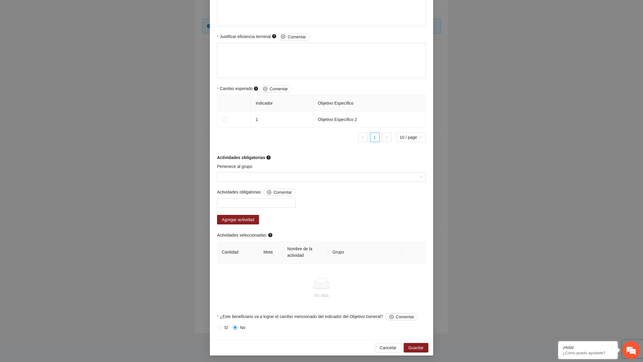
scroll to position [298, 0]
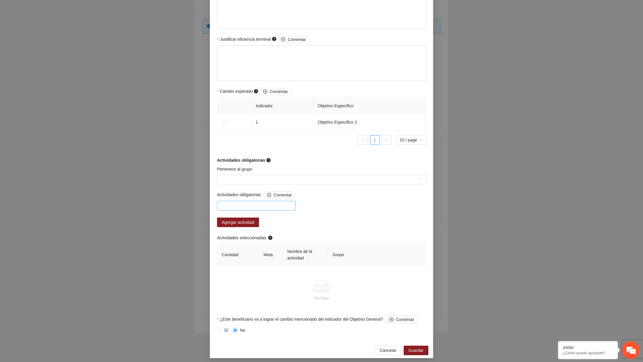
click at [265, 207] on div at bounding box center [256, 205] width 76 height 7
click at [273, 182] on input "Pertenece al grupo" at bounding box center [319, 179] width 198 height 9
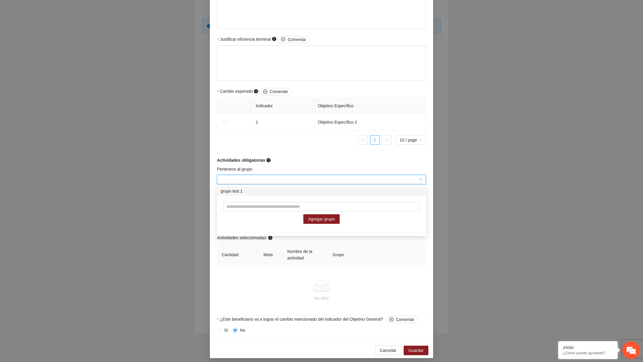
click at [277, 171] on div "Pertenece al grupo" at bounding box center [321, 170] width 209 height 9
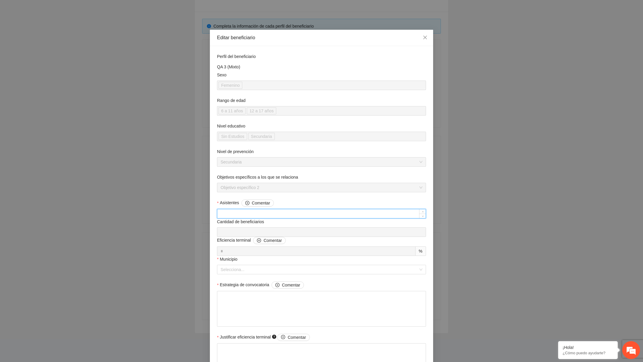
click at [260, 213] on input "Asistentes Comentar" at bounding box center [321, 213] width 208 height 9
type input "**"
type input "***"
type input "**"
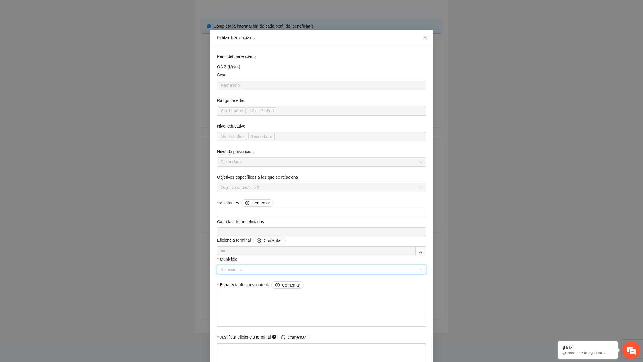
click at [245, 271] on input "Municipio" at bounding box center [319, 269] width 198 height 9
click at [245, 280] on div "Zona centro sur" at bounding box center [321, 282] width 202 height 7
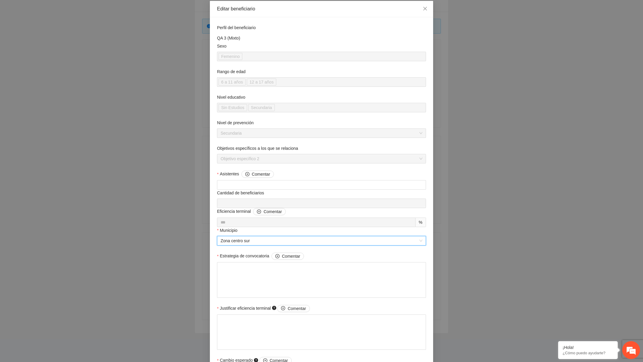
scroll to position [29, 0]
click at [245, 278] on textarea "Estrategia de convocatoria Comentar" at bounding box center [321, 280] width 209 height 36
type textarea "*"
click at [244, 323] on textarea "Justificar eficiencia terminal Comentar" at bounding box center [321, 332] width 209 height 36
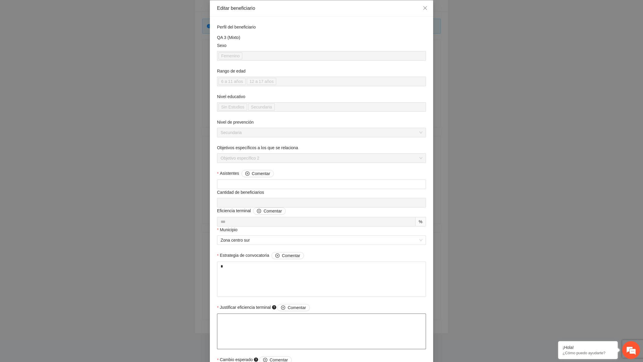
type textarea "*"
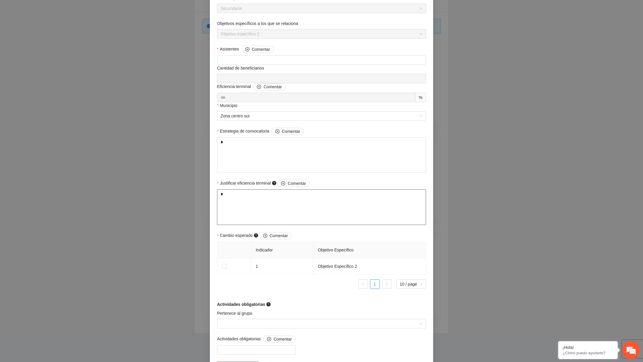
scroll to position [159, 0]
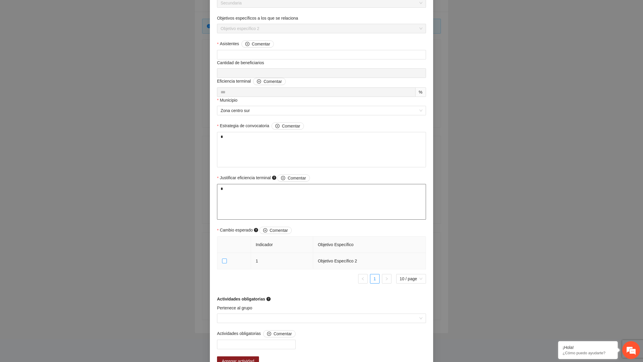
type textarea "*"
click at [226, 262] on span at bounding box center [224, 261] width 5 height 5
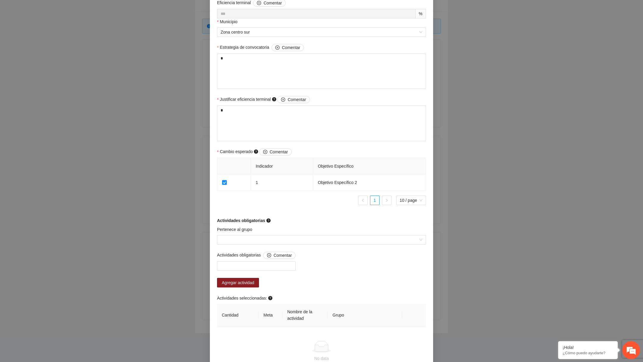
scroll to position [241, 0]
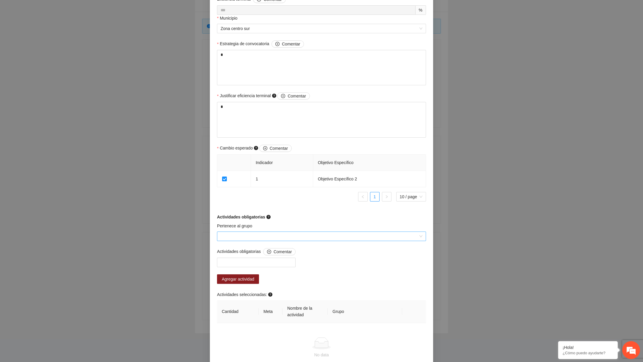
click at [271, 237] on input "Pertenece al grupo" at bounding box center [319, 236] width 198 height 9
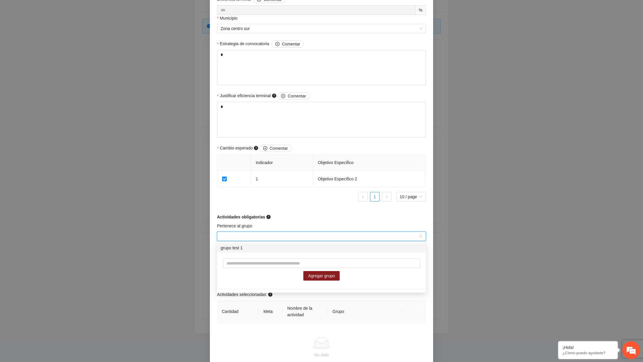
click at [258, 248] on div "grupo test 1" at bounding box center [321, 248] width 202 height 7
click at [257, 259] on div at bounding box center [256, 262] width 76 height 7
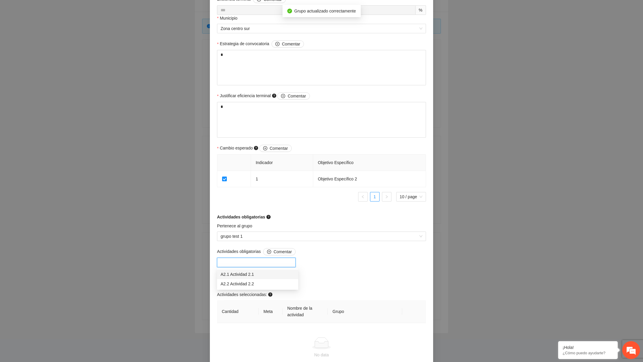
click at [251, 271] on div "A2.1 Actividad 2.1" at bounding box center [257, 274] width 74 height 7
click at [342, 247] on div "Pertenece al grupo grupo test 1" at bounding box center [321, 236] width 212 height 26
click at [254, 277] on span "Agregar actividad" at bounding box center [238, 279] width 32 height 7
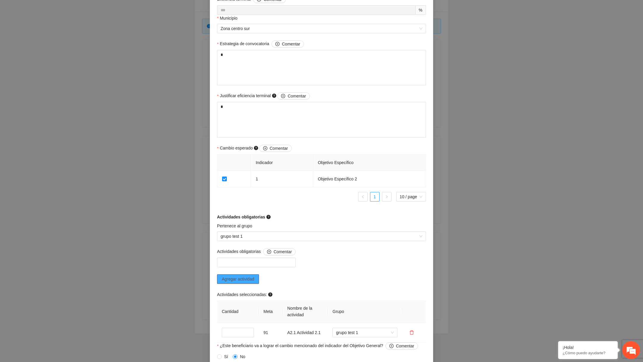
scroll to position [270, 0]
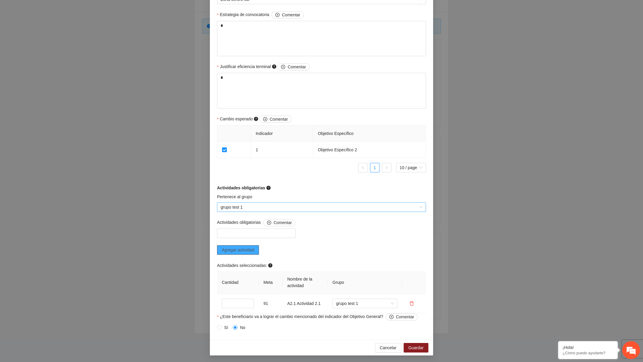
click at [266, 207] on span "grupo test 1" at bounding box center [321, 207] width 202 height 9
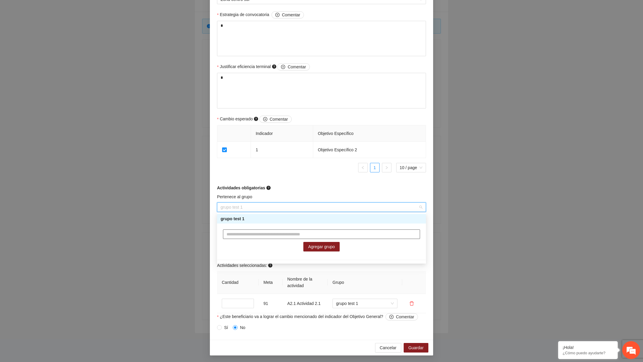
click at [270, 237] on input "text" at bounding box center [321, 235] width 197 height 10
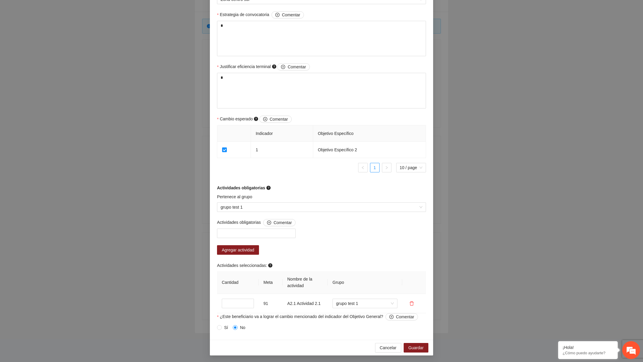
click at [285, 194] on div "Pertenece al grupo" at bounding box center [321, 198] width 209 height 9
click at [267, 230] on div at bounding box center [256, 233] width 76 height 7
click at [255, 256] on div "A2.2 Actividad 2.2" at bounding box center [257, 254] width 74 height 7
click at [331, 240] on div "Actividades obligatorias Comentar A2.2 Actividad 2.2 Agregar actividad Activida…" at bounding box center [321, 266] width 212 height 94
click at [253, 252] on span "Agregar actividad" at bounding box center [238, 250] width 32 height 7
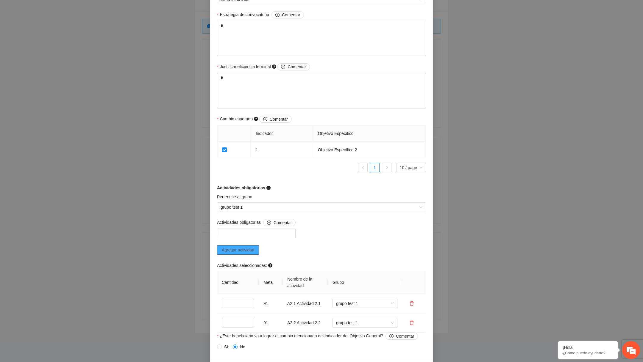
scroll to position [290, 0]
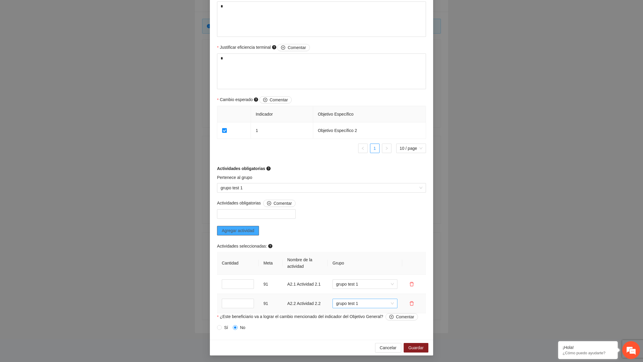
click at [356, 304] on span "grupo test 1" at bounding box center [365, 303] width 58 height 9
click at [358, 316] on div "Sin grupo" at bounding box center [365, 315] width 58 height 7
click at [227, 283] on input "*" at bounding box center [238, 285] width 32 height 10
type input "*"
click at [235, 306] on input "*" at bounding box center [238, 304] width 32 height 10
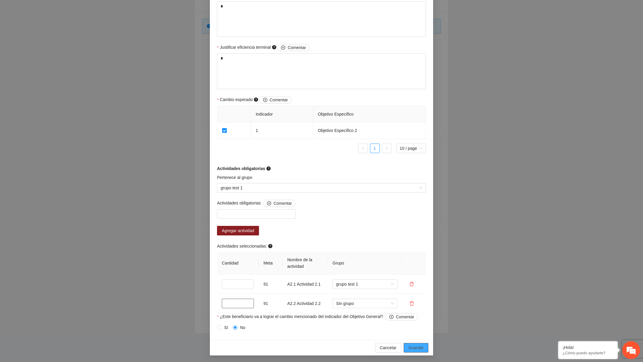
type input "*"
click at [418, 348] on span "Guardar" at bounding box center [415, 348] width 15 height 7
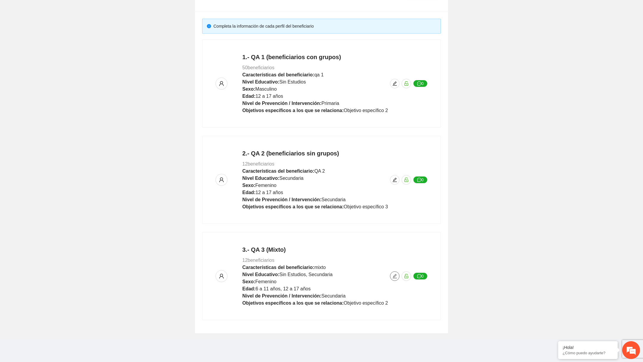
scroll to position [0, 0]
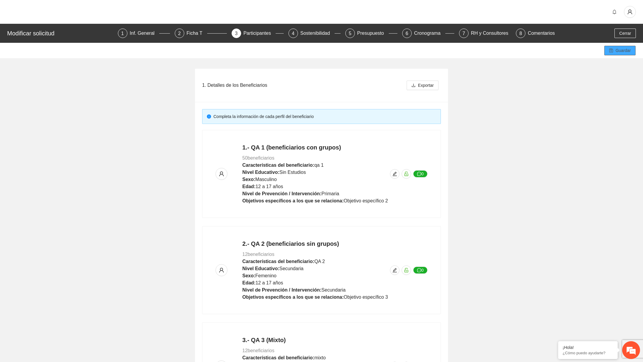
click at [625, 51] on span "Guardar" at bounding box center [622, 50] width 15 height 7
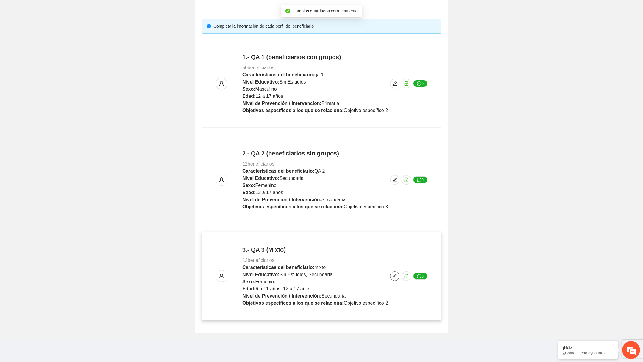
click at [394, 277] on icon "edit" at bounding box center [394, 276] width 4 height 4
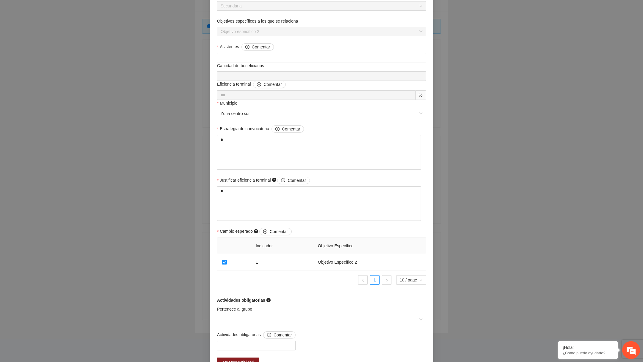
scroll to position [290, 0]
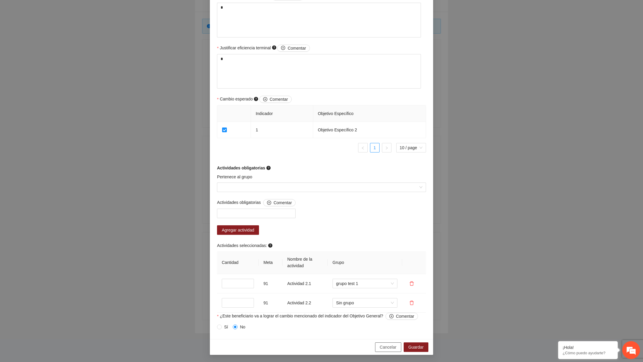
click at [385, 348] on span "Cancelar" at bounding box center [388, 347] width 17 height 7
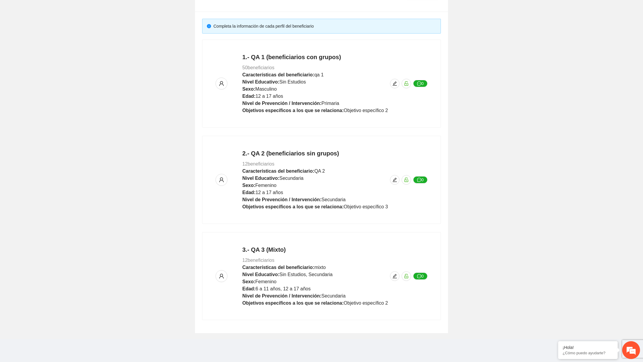
scroll to position [285, 0]
click at [392, 276] on span "edit" at bounding box center [394, 276] width 9 height 5
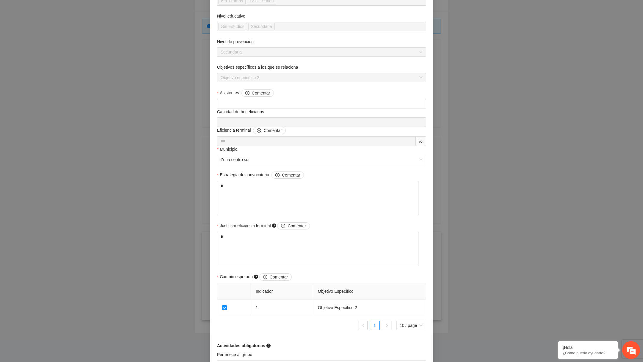
scroll to position [290, 0]
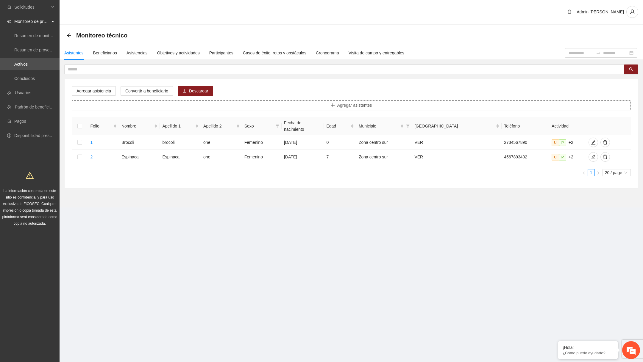
click at [146, 108] on button "Agregar asistentes" at bounding box center [351, 106] width 559 height 10
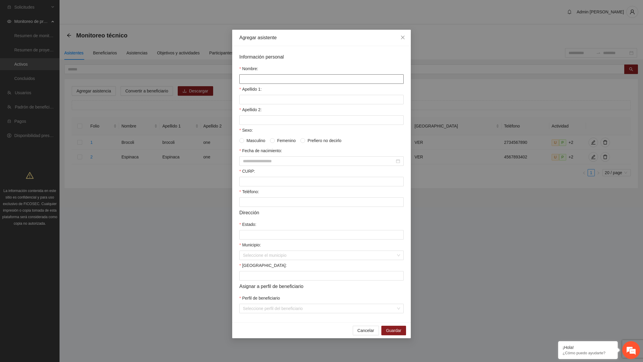
click at [251, 80] on input "Nombre:" at bounding box center [321, 79] width 164 height 10
type input "********"
click at [259, 103] on input "Apellido 1:" at bounding box center [321, 100] width 164 height 10
type input "********"
click at [268, 127] on form "Información personal Nombre: ******** Apellido 1: ******** Apellido 2: Sexo: Ma…" at bounding box center [321, 183] width 164 height 260
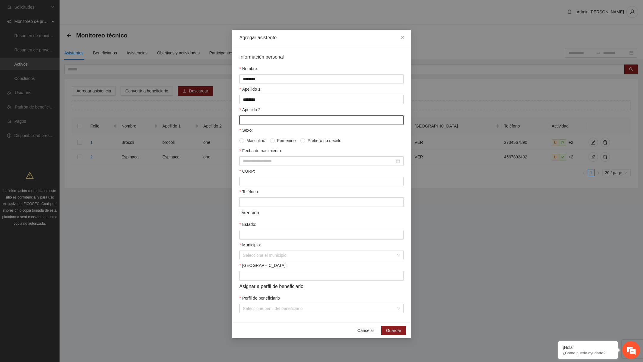
click at [268, 124] on input "Apellido 2:" at bounding box center [321, 120] width 164 height 10
type input "********"
click at [265, 159] on input "Fecha de nacimiento:" at bounding box center [319, 161] width 152 height 7
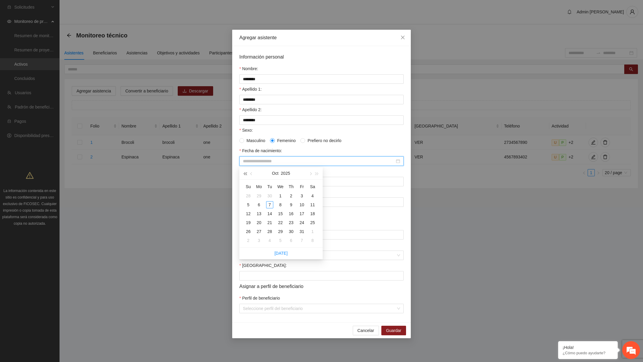
click at [242, 174] on button "button" at bounding box center [245, 174] width 7 height 12
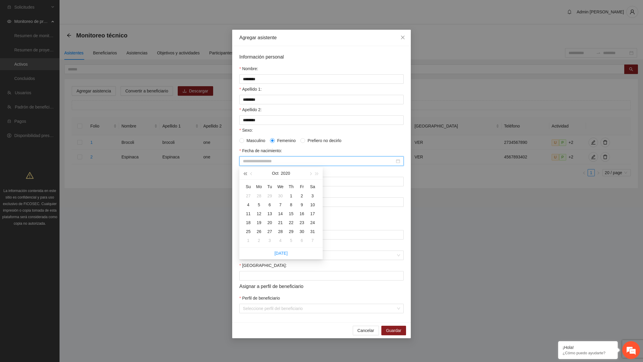
click at [242, 174] on button "button" at bounding box center [245, 174] width 7 height 12
type input "**********"
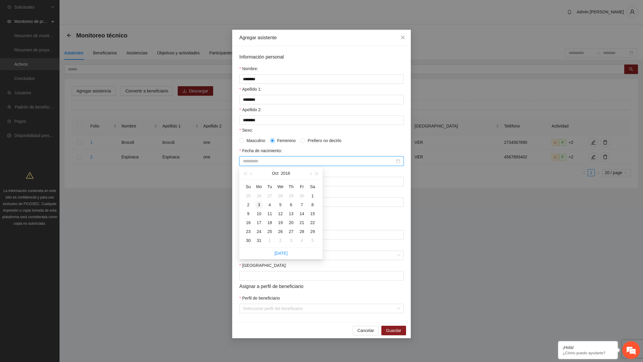
click at [258, 204] on div "3" at bounding box center [258, 204] width 7 height 7
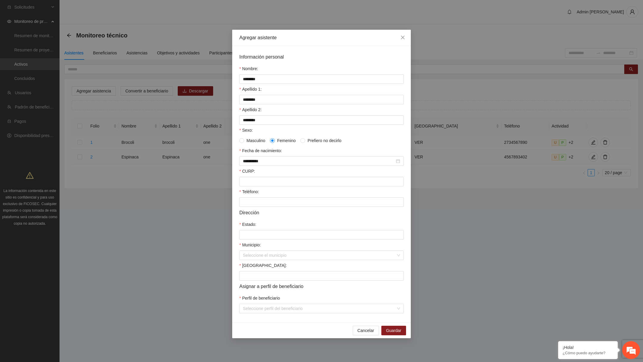
click at [269, 187] on form "**********" at bounding box center [321, 183] width 164 height 260
click at [271, 184] on input "CURP:" at bounding box center [321, 182] width 164 height 10
type input "**********"
click at [306, 201] on input "Teléfono:" at bounding box center [321, 203] width 164 height 10
type input "**********"
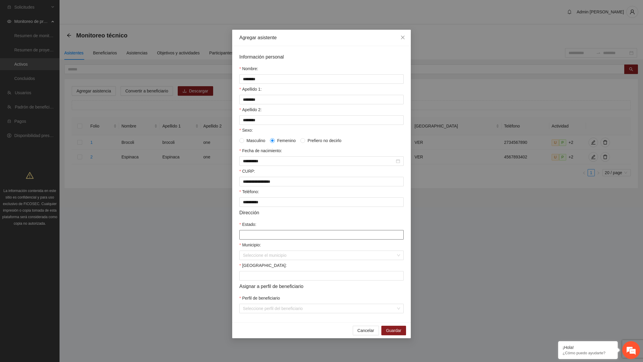
type input "****"
drag, startPoint x: 251, startPoint y: 201, endPoint x: 292, endPoint y: 210, distance: 41.6
click at [292, 210] on form "**********" at bounding box center [321, 183] width 164 height 260
type input "**********"
click at [291, 260] on input "Municipio:" at bounding box center [319, 255] width 153 height 9
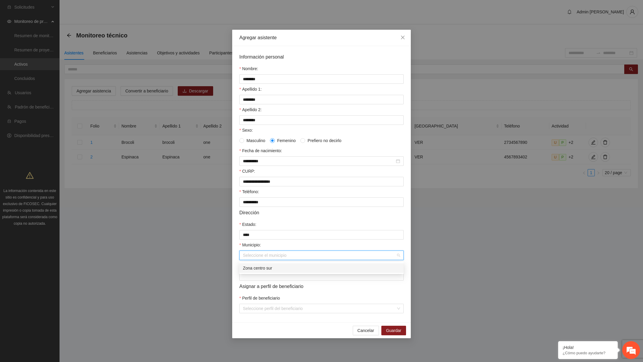
click at [282, 269] on div "Zona centro sur" at bounding box center [321, 268] width 157 height 7
click at [274, 279] on input "[GEOGRAPHIC_DATA]:" at bounding box center [321, 276] width 164 height 10
type input "***"
click at [268, 313] on span at bounding box center [319, 308] width 153 height 9
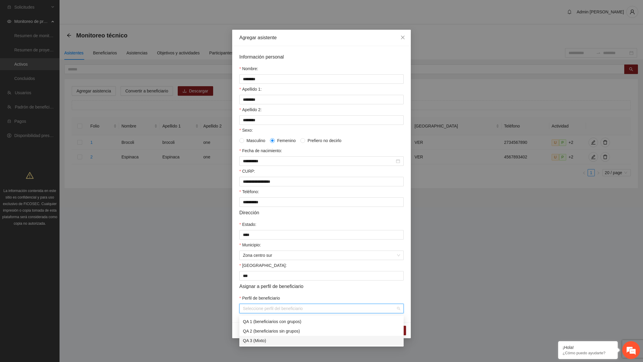
click at [266, 337] on div "QA 3 (Mixto)" at bounding box center [321, 341] width 164 height 10
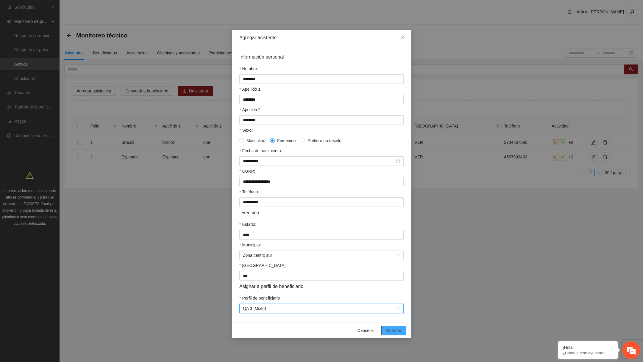
click at [392, 333] on span "Guardar" at bounding box center [393, 331] width 15 height 7
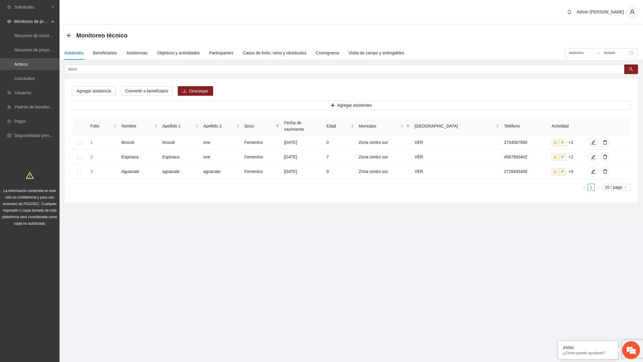
click at [104, 45] on div "Monitoreo técnico" at bounding box center [351, 35] width 583 height 21
click at [103, 50] on div "Beneficiarios" at bounding box center [105, 53] width 24 height 7
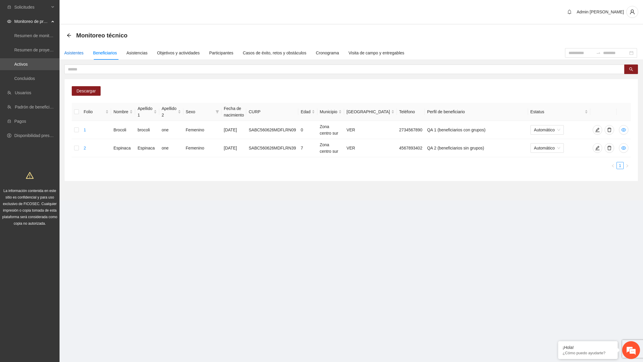
click at [82, 52] on div "Asistentes" at bounding box center [73, 53] width 19 height 7
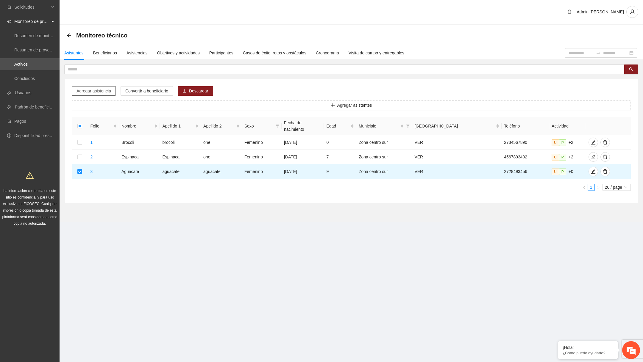
click at [112, 90] on button "Agregar asistencia" at bounding box center [94, 91] width 44 height 10
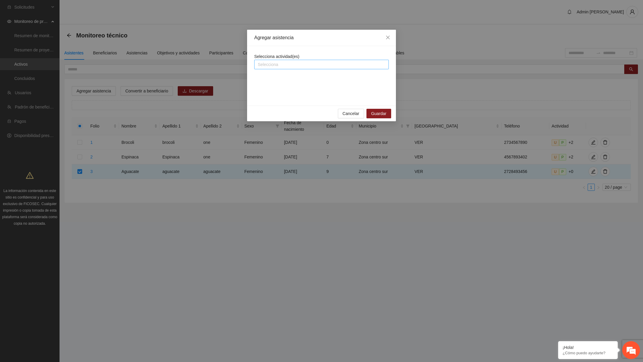
click at [287, 64] on div at bounding box center [322, 64] width 132 height 7
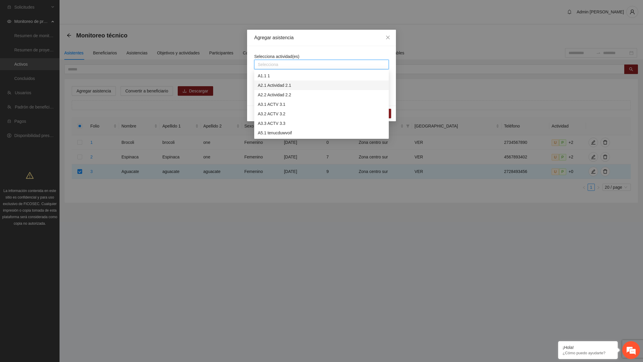
click at [298, 87] on div "A2.1 Actividad 2.1" at bounding box center [321, 85] width 127 height 7
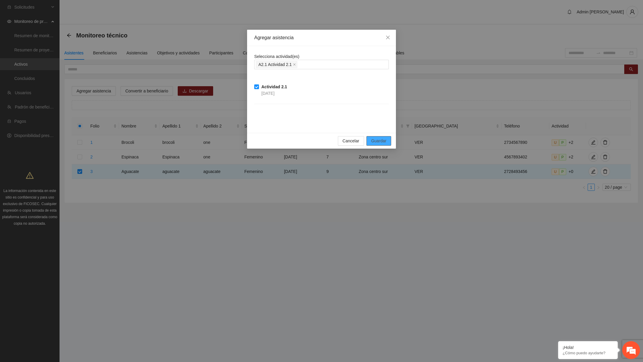
click at [383, 140] on span "Guardar" at bounding box center [378, 141] width 15 height 7
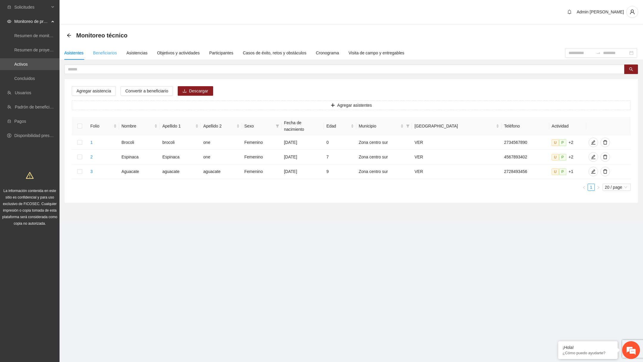
click at [109, 56] on div "Beneficiarios" at bounding box center [105, 53] width 24 height 14
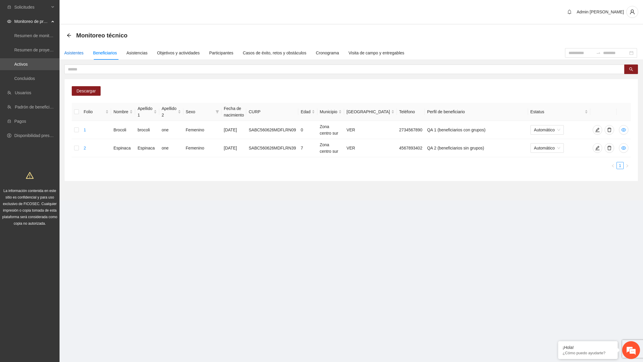
click at [83, 53] on div "Asistentes" at bounding box center [73, 53] width 19 height 7
